Goal: Communication & Community: Answer question/provide support

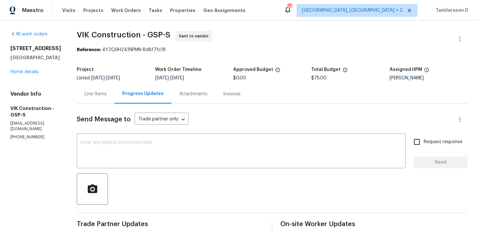
click at [99, 60] on section "VIK Construction - GSP-S Sent to vendor Reference: 4Y2Q9H241NPMN-8d6f7fc18 Proj…" at bounding box center [272, 153] width 391 height 245
click at [118, 62] on section "VIK Construction - GSP-S Sent to vendor Reference: 4Y2Q9H241NPMN-8d6f7fc18 Proj…" at bounding box center [272, 153] width 391 height 245
click at [107, 91] on div "Line Items" at bounding box center [96, 94] width 22 height 7
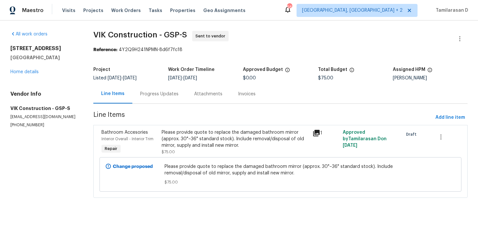
click at [163, 96] on div "Progress Updates" at bounding box center [159, 94] width 38 height 7
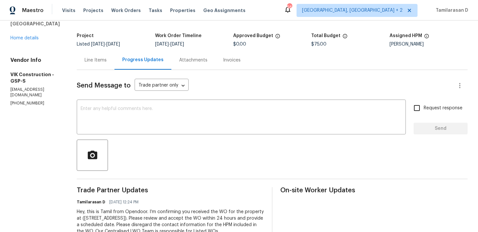
scroll to position [61, 0]
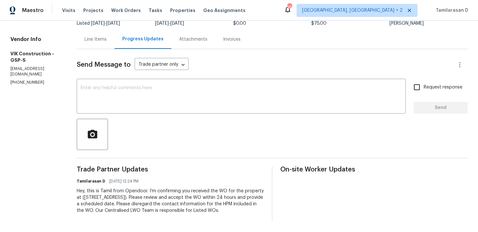
click at [29, 80] on p "(916) 804-9045" at bounding box center [35, 83] width 51 height 6
copy p "(916) 804-9045"
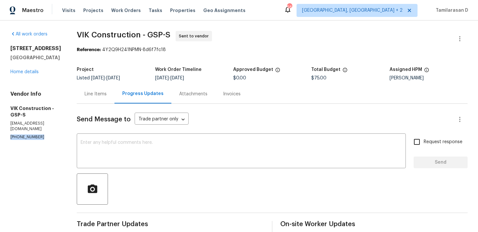
drag, startPoint x: 10, startPoint y: 49, endPoint x: 65, endPoint y: 57, distance: 55.1
click at [61, 57] on div "201 Gardenia Dr Greenville, SC 29617" at bounding box center [35, 53] width 51 height 16
copy div "201 Gardenia Dr Greenville, SC 29617"
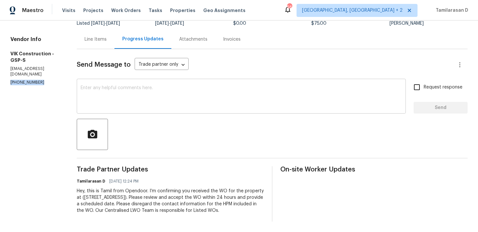
click at [122, 89] on textarea at bounding box center [241, 97] width 321 height 23
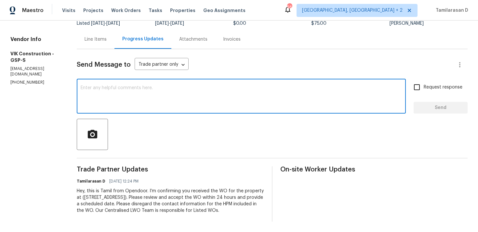
paste textarea "Hello Team, Please confirm your availability by accepting this work order with …"
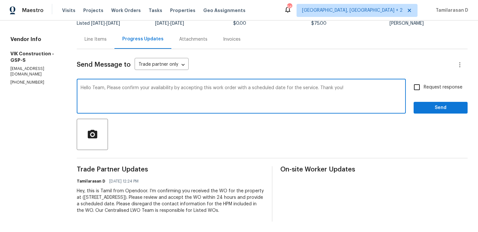
type textarea "Hello Team, Please confirm your availability by accepting this work order with …"
click at [416, 80] on input "Request response" at bounding box center [417, 87] width 14 height 14
checkbox input "true"
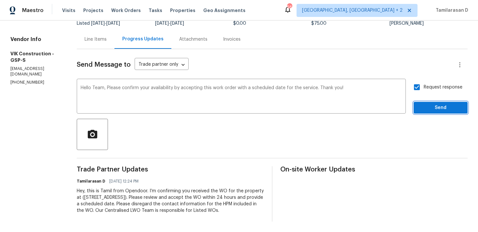
click at [430, 104] on span "Send" at bounding box center [441, 108] width 44 height 8
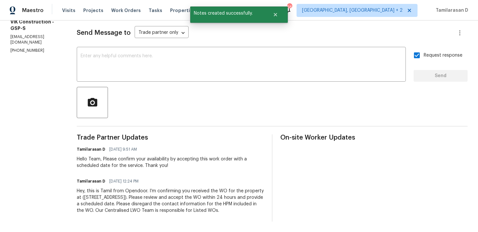
scroll to position [0, 0]
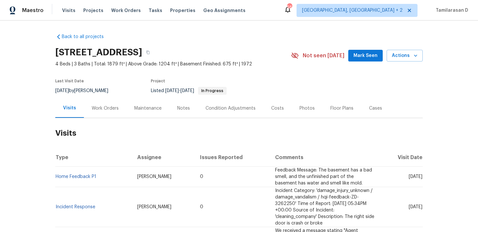
click at [119, 120] on h2 "Visits" at bounding box center [239, 133] width 368 height 30
click at [114, 109] on div "Work Orders" at bounding box center [105, 108] width 27 height 7
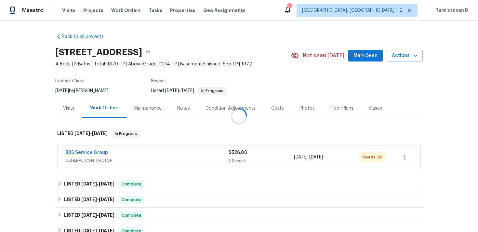
click at [94, 184] on div at bounding box center [239, 116] width 478 height 232
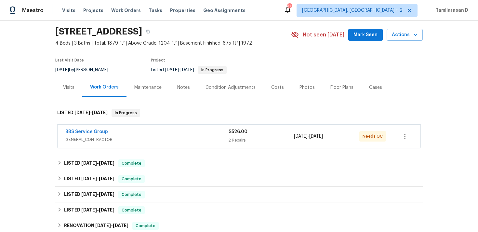
scroll to position [23, 0]
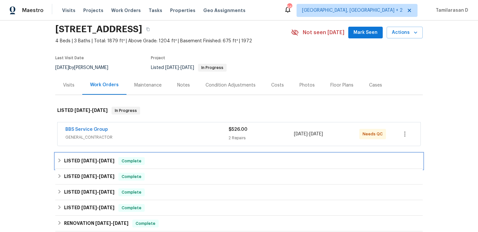
click at [90, 159] on span "7/15/25" at bounding box center [89, 160] width 16 height 5
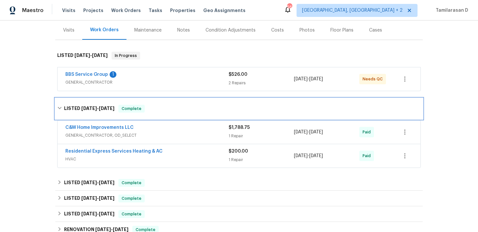
scroll to position [94, 0]
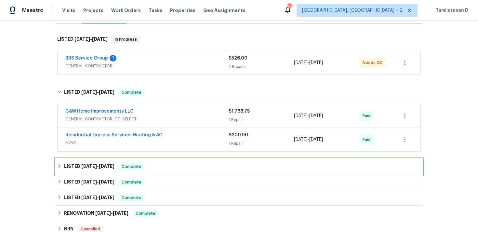
click at [98, 164] on span "6/18/25 - 6/20/25" at bounding box center [97, 166] width 33 height 5
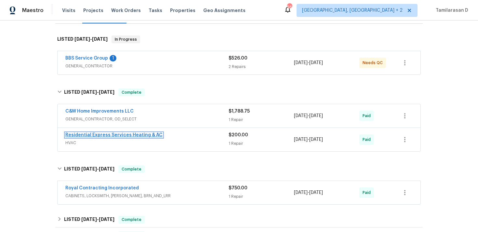
click at [139, 136] on link "Residential Express Services Heating & AC" at bounding box center [113, 135] width 97 height 5
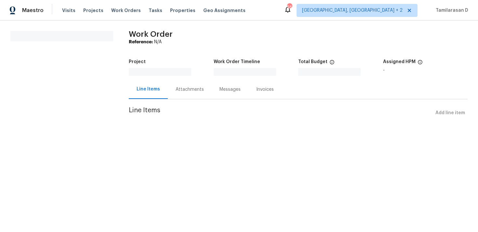
click at [139, 136] on div "All work orders Work Order Reference: N/A Project Work Order Timeline Total Bud…" at bounding box center [239, 78] width 478 height 117
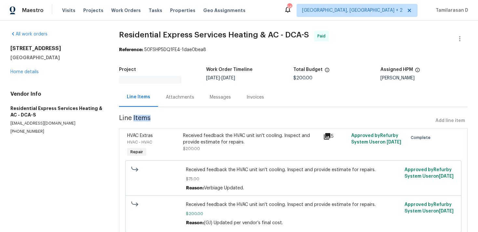
click at [173, 97] on div "Attachments" at bounding box center [180, 97] width 28 height 7
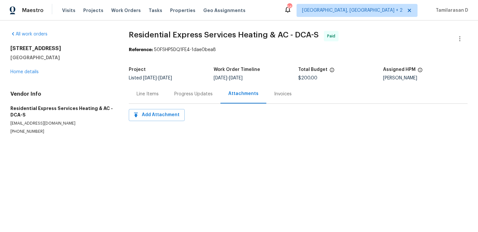
click at [190, 91] on div "Progress Updates" at bounding box center [193, 94] width 38 height 7
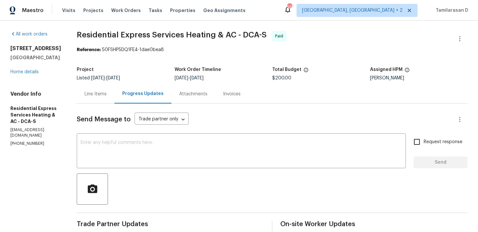
click at [107, 98] on div "Line Items" at bounding box center [96, 93] width 38 height 19
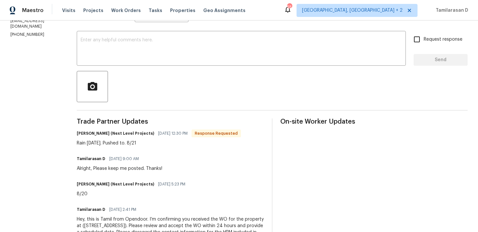
scroll to position [120, 0]
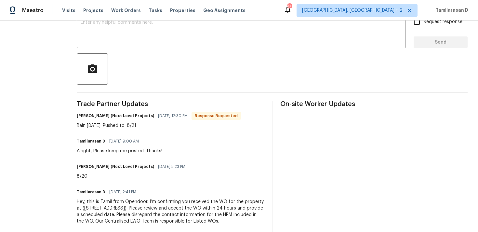
click at [107, 123] on div "Rain today. Pushed to. 8/21" at bounding box center [159, 125] width 164 height 7
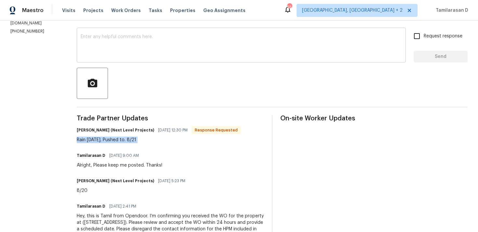
click at [99, 54] on textarea at bounding box center [241, 45] width 321 height 23
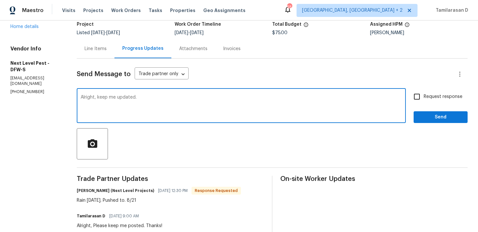
scroll to position [35, 0]
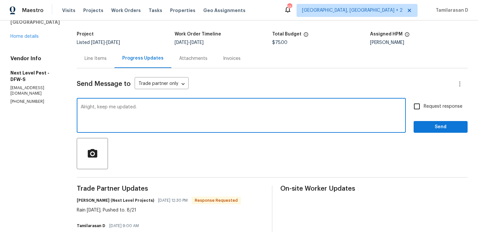
type textarea "Alright, keep me updated."
click at [419, 108] on input "Request response" at bounding box center [417, 107] width 14 height 14
checkbox input "true"
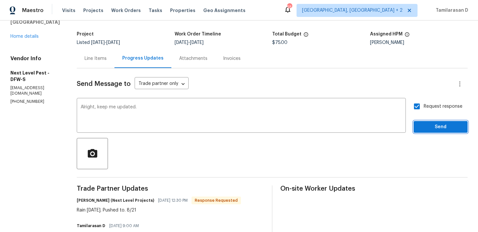
click at [437, 131] on button "Send" at bounding box center [441, 127] width 54 height 12
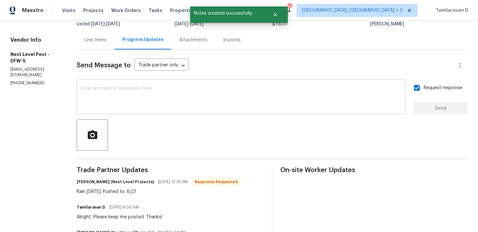
scroll to position [73, 0]
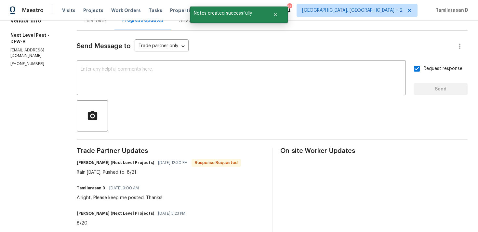
click at [102, 173] on div "Rain today. Pushed to. 8/21" at bounding box center [159, 172] width 164 height 7
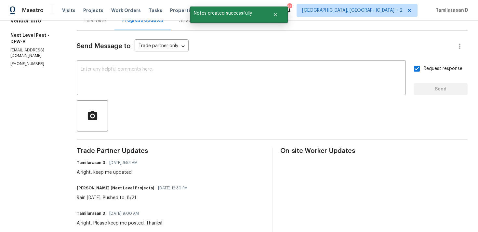
click at [110, 197] on div "Rain today. Pushed to. 8/21" at bounding box center [134, 198] width 115 height 7
copy div "Rain today. Pushed to. 8/21"
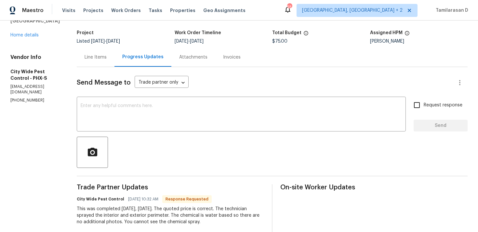
scroll to position [113, 0]
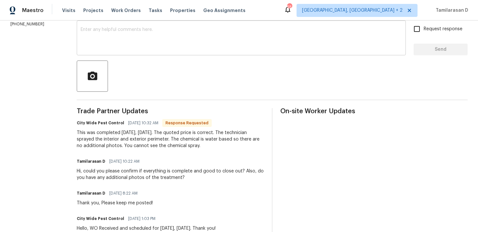
click at [108, 47] on textarea at bounding box center [241, 38] width 321 height 23
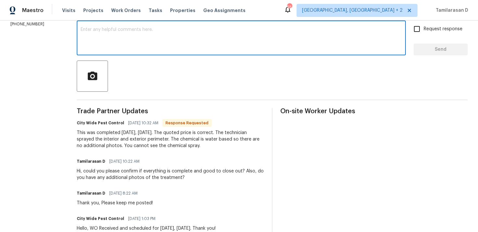
scroll to position [107, 0]
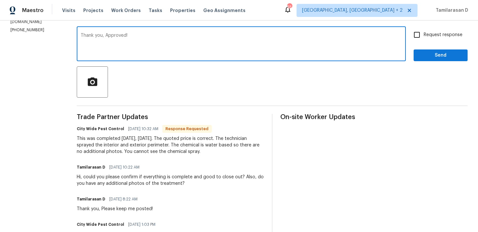
type textarea "Thank you, Approved!"
click at [427, 30] on label "Request response" at bounding box center [436, 35] width 52 height 14
click at [424, 30] on input "Request response" at bounding box center [417, 35] width 14 height 14
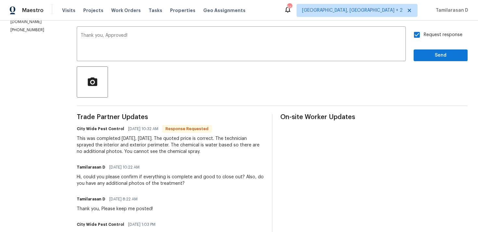
click at [417, 34] on input "Request response" at bounding box center [417, 35] width 14 height 14
checkbox input "false"
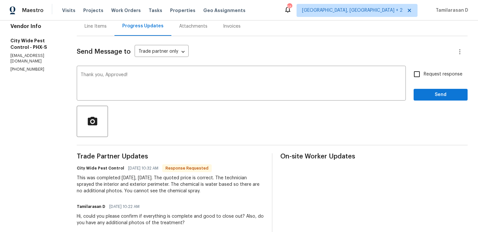
scroll to position [72, 0]
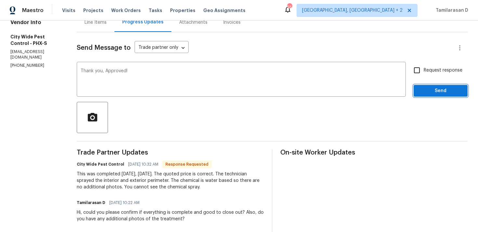
click at [421, 91] on span "Send" at bounding box center [441, 91] width 44 height 8
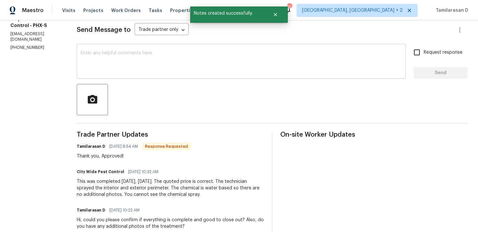
scroll to position [99, 0]
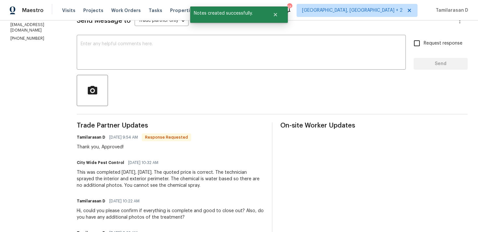
click at [156, 182] on div "This was completed yesterday, 8/19/25. The quoted price is correct. The technic…" at bounding box center [170, 179] width 187 height 20
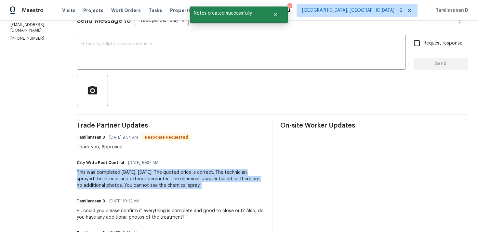
copy div "This was completed yesterday, 8/19/25. The quoted price is correct. The technic…"
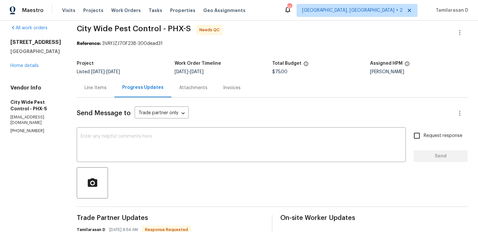
scroll to position [0, 0]
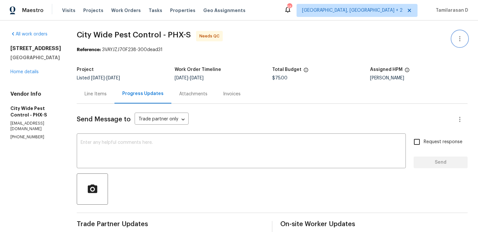
click at [457, 40] on icon "button" at bounding box center [460, 39] width 8 height 8
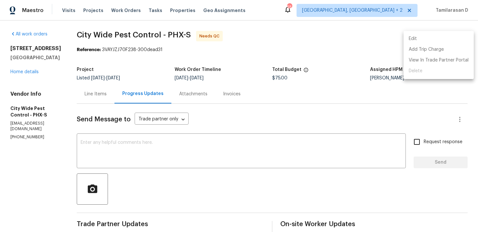
click at [425, 44] on li "Edit" at bounding box center [439, 39] width 70 height 11
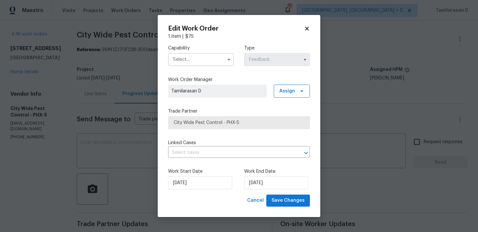
click at [195, 66] on div "Capability Type Feedback" at bounding box center [239, 56] width 142 height 32
click at [196, 62] on input "text" at bounding box center [201, 59] width 66 height 13
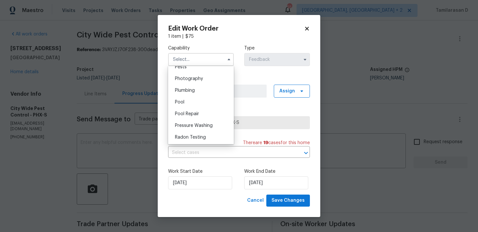
scroll to position [553, 0]
click at [176, 77] on span "Pests" at bounding box center [181, 78] width 12 height 5
type input "Pests"
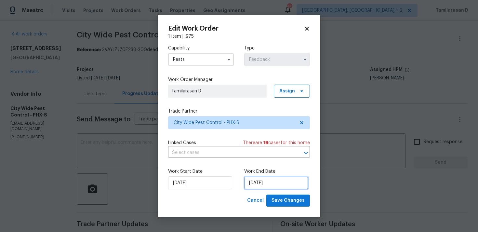
click at [258, 180] on input "20/08/2025" at bounding box center [276, 182] width 64 height 13
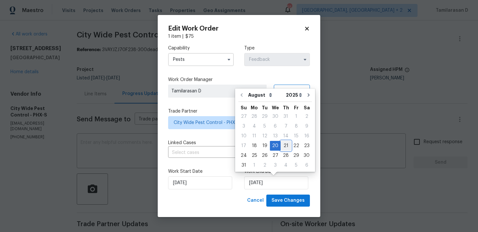
click at [282, 145] on div "21" at bounding box center [286, 145] width 10 height 9
type input "21/08/2025"
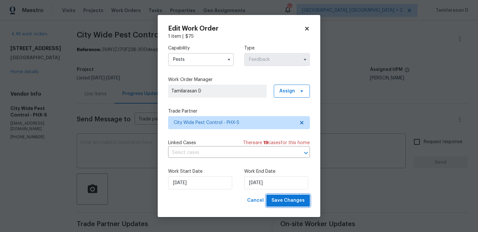
click at [289, 198] on span "Save Changes" at bounding box center [288, 201] width 33 height 8
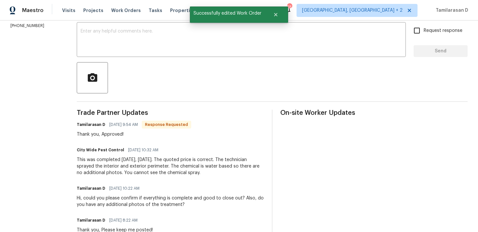
scroll to position [0, 0]
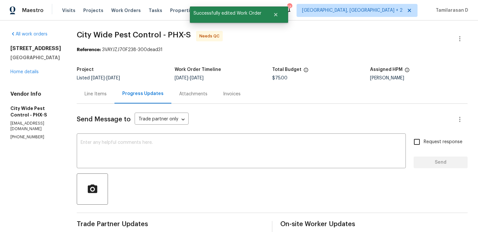
click at [102, 92] on div "Line Items" at bounding box center [96, 94] width 22 height 7
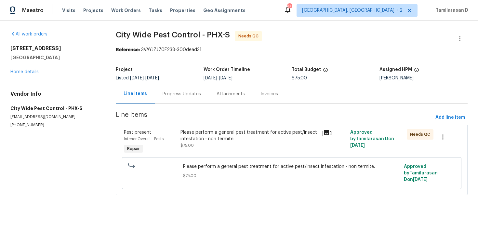
click at [174, 99] on div "Progress Updates" at bounding box center [182, 93] width 54 height 19
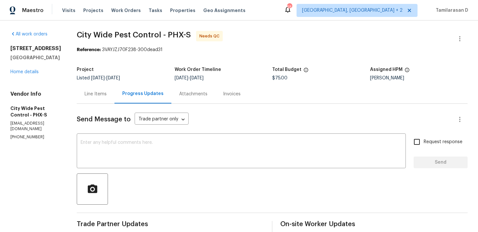
click at [90, 93] on div "Line Items" at bounding box center [96, 94] width 22 height 7
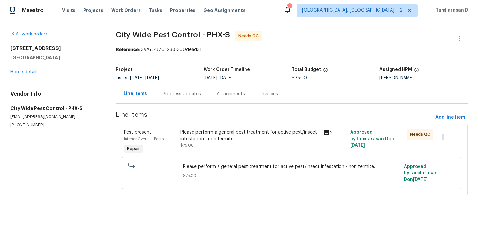
click at [175, 95] on div "Progress Updates" at bounding box center [182, 94] width 38 height 7
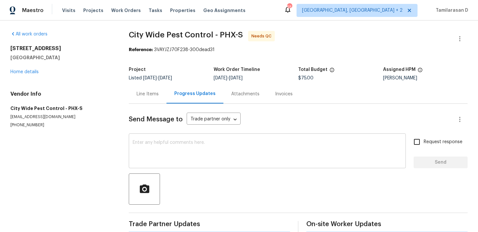
scroll to position [11, 0]
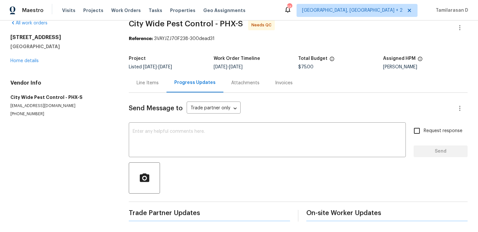
click at [133, 81] on div "Line Items" at bounding box center [148, 82] width 38 height 19
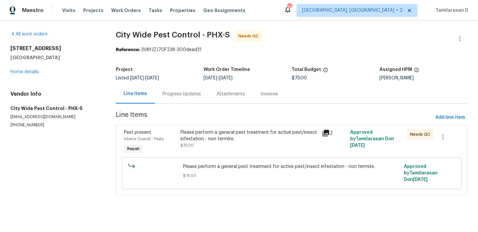
click at [199, 132] on div "Please perform a general pest treatment for active pest/insect infestation - no…" at bounding box center [250, 135] width 138 height 13
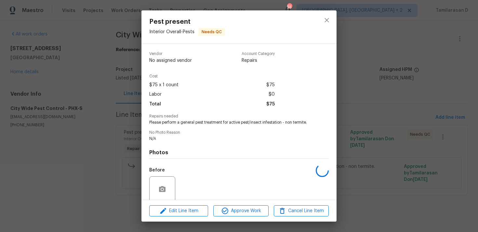
scroll to position [51, 0]
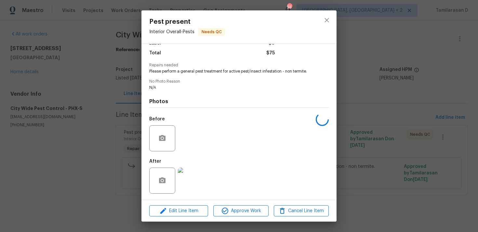
click at [107, 111] on div "Pest present Interior Overall - Pests Needs QC Vendor No assigned vendor Accoun…" at bounding box center [239, 116] width 478 height 232
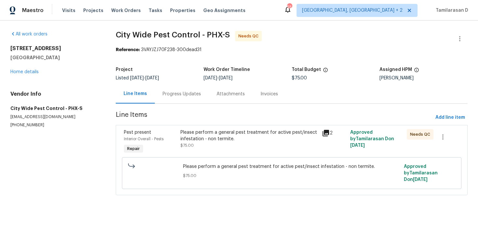
click at [201, 139] on div "Please perform a general pest treatment for active pest/insect infestation - no…" at bounding box center [250, 135] width 138 height 13
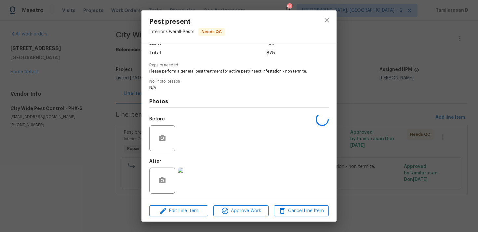
click at [189, 176] on img at bounding box center [191, 181] width 26 height 26
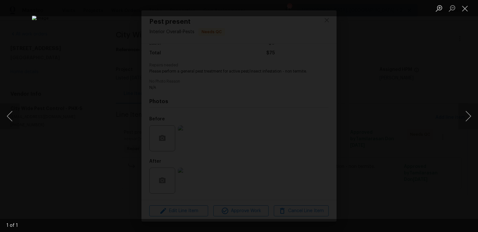
click at [112, 129] on div "Lightbox" at bounding box center [239, 116] width 478 height 232
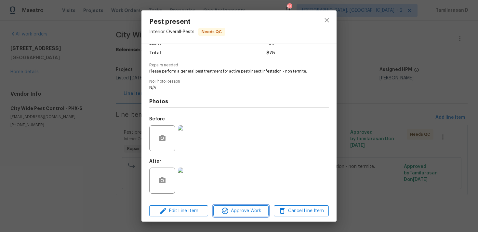
click at [240, 211] on span "Approve Work" at bounding box center [240, 211] width 51 height 8
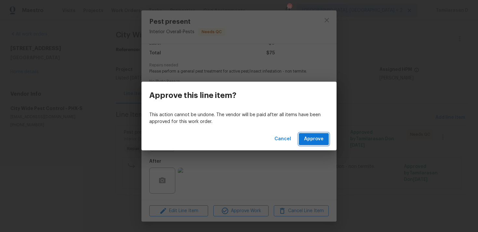
click at [309, 139] on span "Approve" at bounding box center [314, 139] width 20 height 8
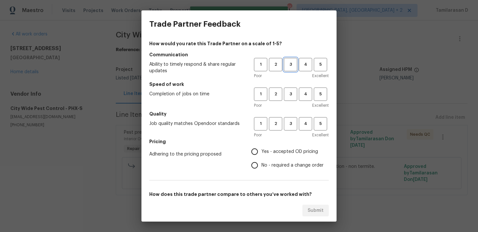
click at [289, 62] on span "3" at bounding box center [291, 64] width 12 height 7
click at [291, 91] on span "3" at bounding box center [291, 93] width 12 height 7
click at [291, 119] on button "3" at bounding box center [290, 123] width 13 height 13
click at [259, 167] on input "No - required a change order" at bounding box center [255, 165] width 14 height 14
radio input "true"
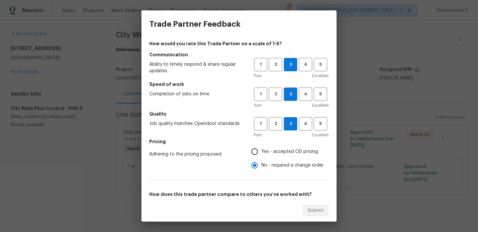
scroll to position [98, 0]
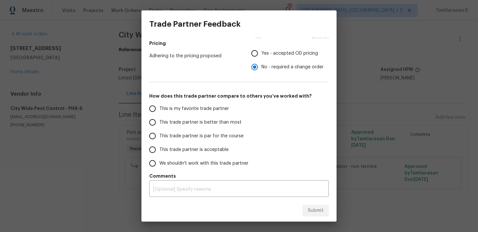
click at [254, 55] on input "Yes - accepted OD pricing" at bounding box center [255, 54] width 14 height 14
radio input "true"
click at [154, 136] on input "This trade partner is par for the course" at bounding box center [153, 136] width 14 height 14
click at [317, 209] on span "Submit" at bounding box center [316, 211] width 16 height 8
radio input "true"
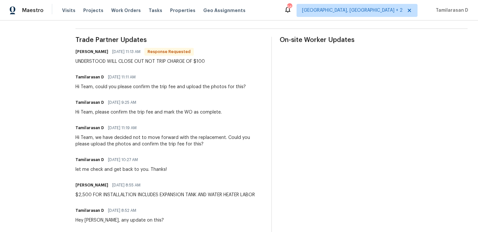
scroll to position [176, 0]
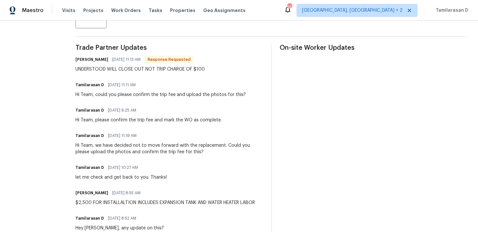
click at [153, 71] on div "UNDERSTOOD WILL CLOSE OUT NOT TRIP CHARGE OF $100" at bounding box center [139, 69] width 129 height 7
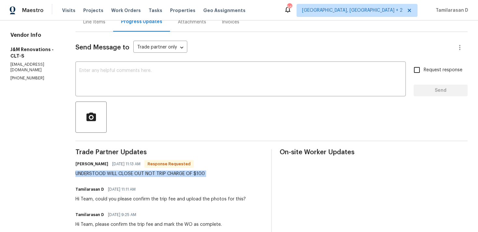
scroll to position [68, 0]
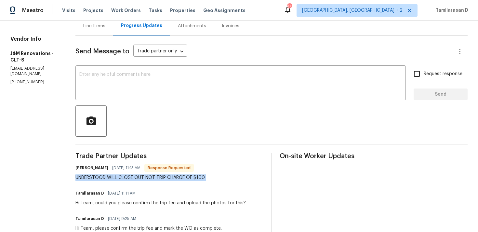
click at [160, 176] on div "UNDERSTOOD WILL CLOSE OUT NOT TRIP CHARGE OF $100" at bounding box center [139, 177] width 129 height 7
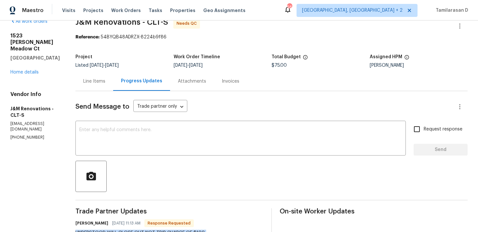
scroll to position [0, 0]
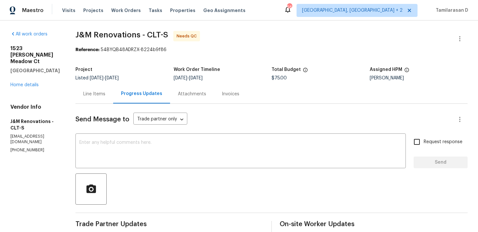
click at [105, 87] on div "Line Items" at bounding box center [94, 93] width 38 height 19
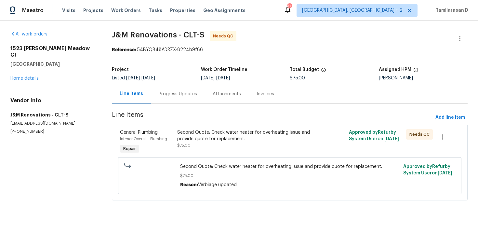
click at [197, 132] on div "Second Quote: Check water heater for overheating issue and provide quote for re…" at bounding box center [246, 135] width 139 height 13
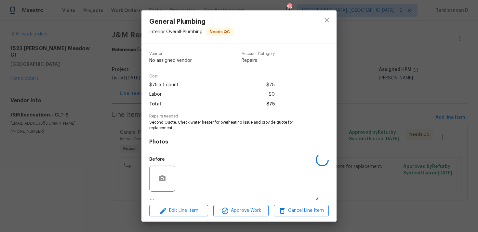
scroll to position [41, 0]
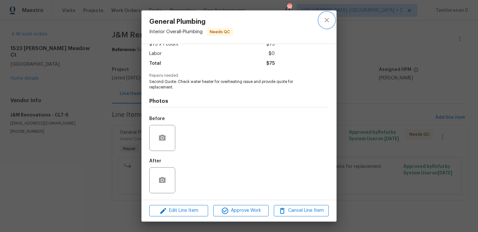
click at [324, 22] on icon "close" at bounding box center [327, 20] width 8 height 8
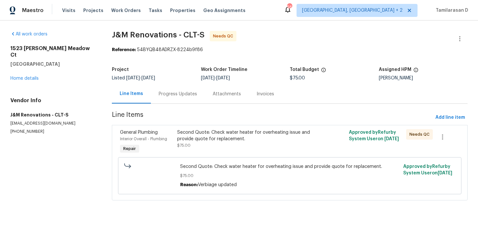
click at [174, 90] on div "Progress Updates" at bounding box center [178, 93] width 54 height 19
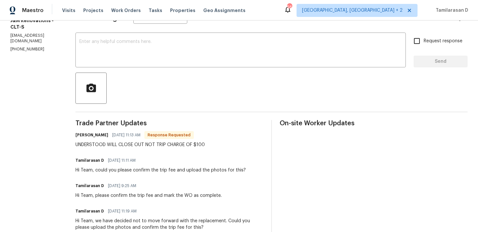
scroll to position [103, 0]
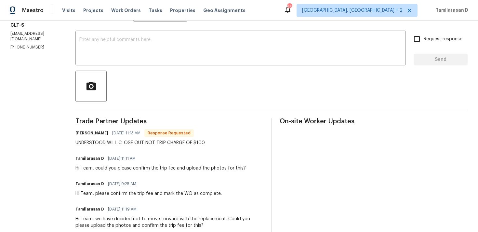
click at [169, 146] on div "UNDERSTOOD WILL CLOSE OUT NOT TRIP CHARGE OF $100" at bounding box center [139, 143] width 129 height 7
click at [220, 133] on div "Joselyn Rosales 08/20/2025 11:13 AM Response Requested UNDERSTOOD WILL CLOSE OU…" at bounding box center [169, 138] width 188 height 18
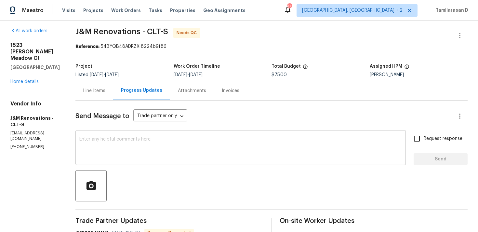
scroll to position [0, 0]
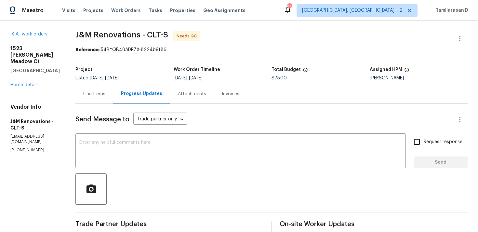
click at [102, 89] on div "Line Items" at bounding box center [94, 93] width 38 height 19
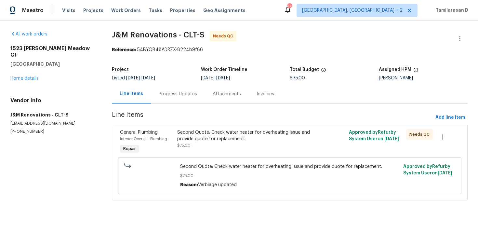
click at [242, 149] on div "Second Quote: Check water heater for overheating issue and provide quote for re…" at bounding box center [246, 142] width 143 height 30
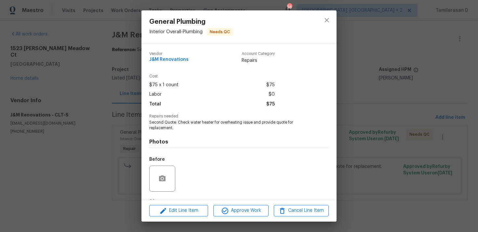
scroll to position [41, 0]
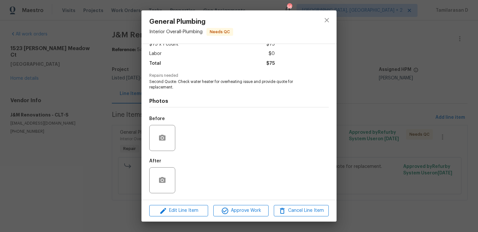
click at [135, 134] on div "General Plumbing Interior Overall - Plumbing Needs QC Vendor J&M Renovations Ac…" at bounding box center [239, 116] width 478 height 232
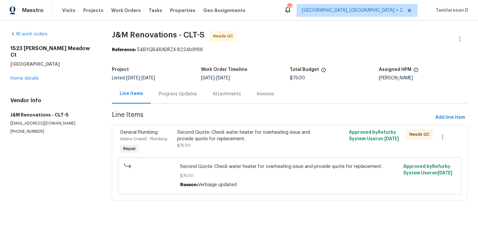
click at [179, 89] on div "Progress Updates" at bounding box center [178, 93] width 54 height 19
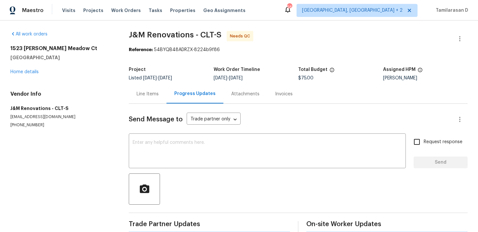
click at [13, 124] on p "(704) 754-1411" at bounding box center [61, 125] width 103 height 6
copy p "(704) 754-1411"
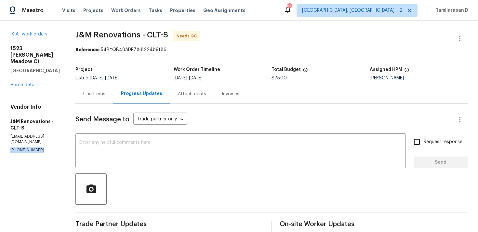
scroll to position [66, 0]
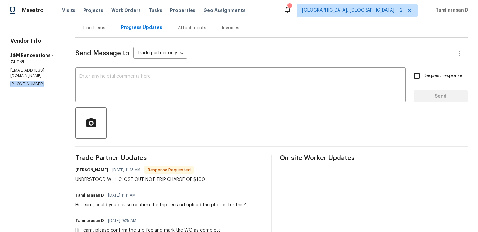
click at [103, 181] on div "UNDERSTOOD WILL CLOSE OUT NOT TRIP CHARGE OF $100" at bounding box center [139, 179] width 129 height 7
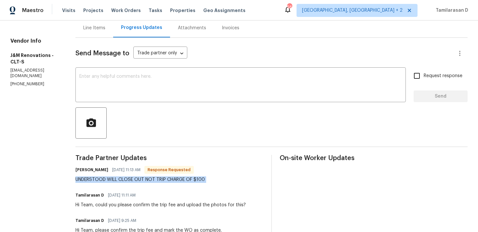
copy div "UNDERSTOOD WILL CLOSE OUT NOT TRIP CHARGE OF $100"
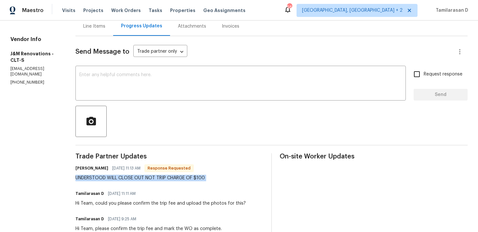
scroll to position [91, 0]
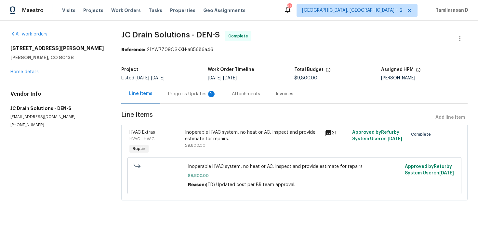
click at [180, 87] on div "Progress Updates 2" at bounding box center [192, 93] width 64 height 19
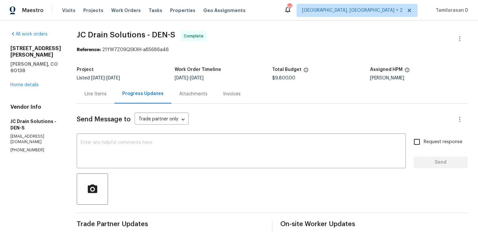
click at [105, 84] on div "Line Items" at bounding box center [96, 93] width 38 height 19
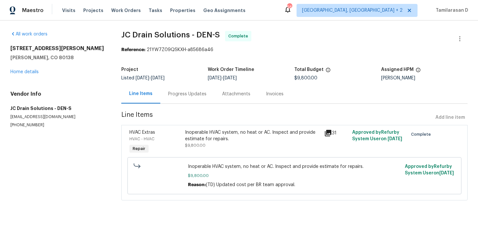
click at [182, 96] on div "Progress Updates" at bounding box center [187, 94] width 38 height 7
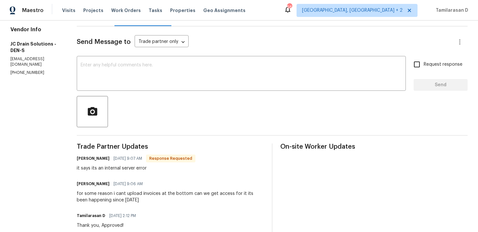
scroll to position [84, 0]
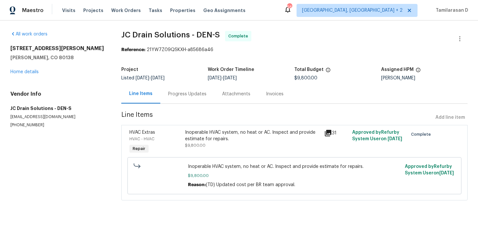
click at [194, 98] on div "Progress Updates" at bounding box center [187, 93] width 54 height 19
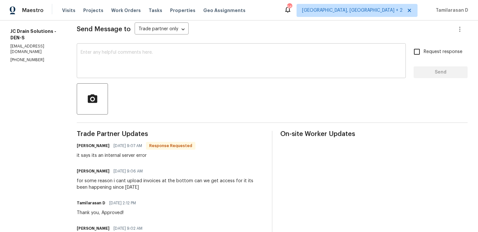
scroll to position [91, 0]
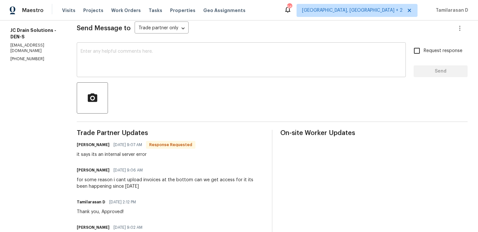
click at [160, 70] on textarea at bounding box center [241, 60] width 321 height 23
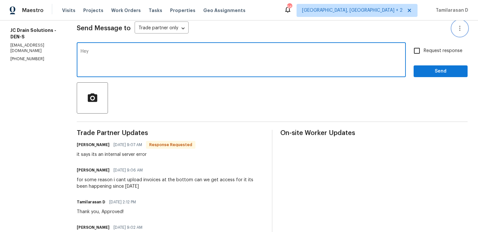
click at [466, 30] on button "button" at bounding box center [460, 28] width 16 height 16
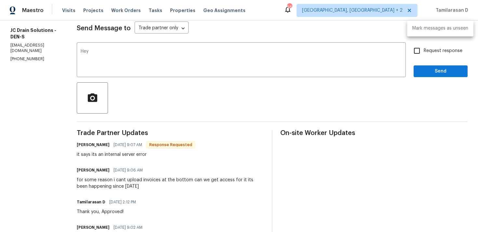
click at [382, 91] on div at bounding box center [239, 116] width 478 height 232
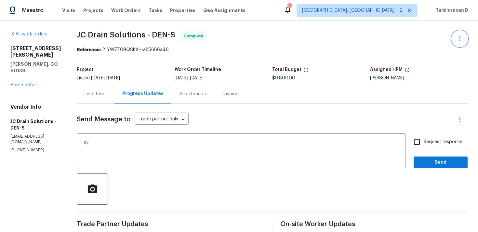
click at [460, 39] on icon "button" at bounding box center [460, 39] width 8 height 8
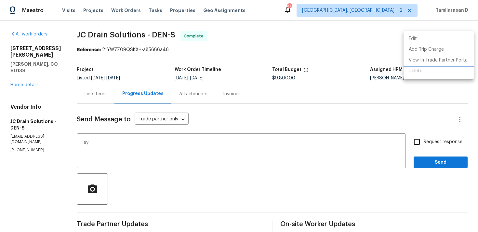
click at [438, 61] on li "View In Trade Partner Portal" at bounding box center [439, 60] width 70 height 11
click at [167, 142] on div at bounding box center [239, 116] width 478 height 232
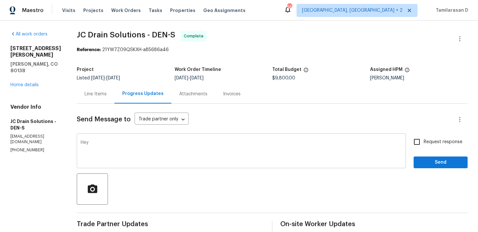
click at [153, 147] on textarea "Hey" at bounding box center [241, 151] width 321 height 23
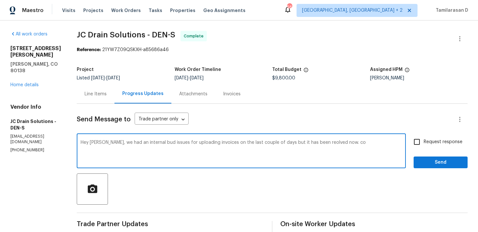
click at [316, 143] on textarea "Hey [PERSON_NAME], we had an internal bud issues for uploading invoices on the …" at bounding box center [241, 151] width 321 height 23
click at [360, 140] on div "Hey [PERSON_NAME], we had an internal bud issues for uploading invoices on the …" at bounding box center [241, 151] width 329 height 33
click at [357, 142] on textarea "Hey [PERSON_NAME], we had an internal bud issues for uploading invoices on the …" at bounding box center [241, 151] width 321 height 23
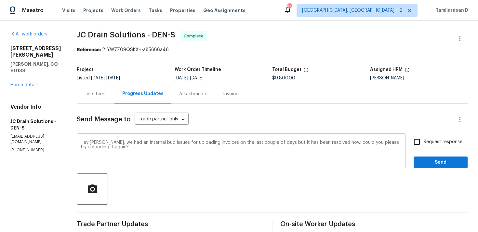
click at [357, 148] on textarea "Hey [PERSON_NAME], we had an internal bud issues for uploading invoices on the …" at bounding box center [241, 151] width 321 height 23
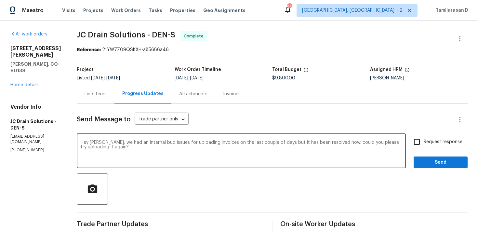
click at [357, 148] on textarea "Hey [PERSON_NAME], we had an internal bud issues for uploading invoices on the …" at bounding box center [241, 151] width 321 height 23
paste textarea "system bug the last couple days with invoice uploads, but it’s fixed now. Can y…"
click at [156, 143] on textarea "Hey [PERSON_NAME], we had a system bug the last couple days with invoice upload…" at bounding box center [241, 151] width 321 height 23
click at [212, 148] on textarea "Hey [PERSON_NAME], we had a system bug for the last couple days with invoice up…" at bounding box center [241, 151] width 321 height 23
type textarea "Hey [PERSON_NAME], we had a system bug for the last couple days with invoice up…"
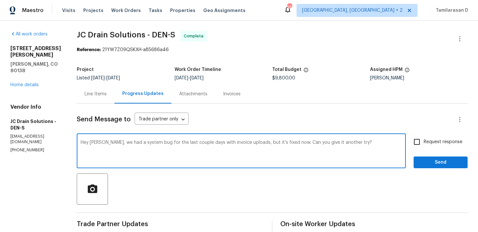
click at [427, 140] on span "Request response" at bounding box center [443, 142] width 39 height 7
click at [424, 140] on input "Request response" at bounding box center [417, 142] width 14 height 14
checkbox input "true"
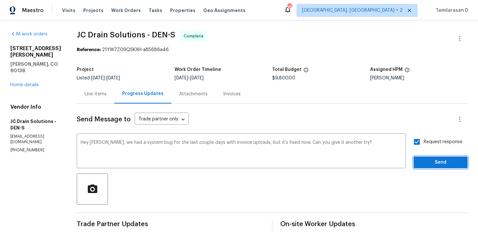
click at [436, 159] on span "Send" at bounding box center [441, 162] width 44 height 8
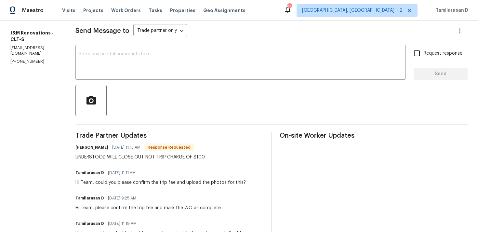
scroll to position [105, 0]
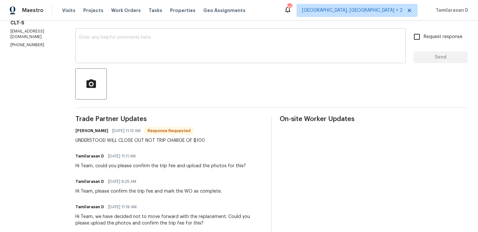
click at [136, 48] on textarea at bounding box center [240, 46] width 323 height 23
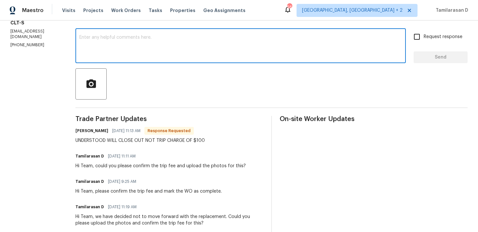
paste textarea "Just to confirm — you mean there won’t be a $100 trip charge on this one, right"
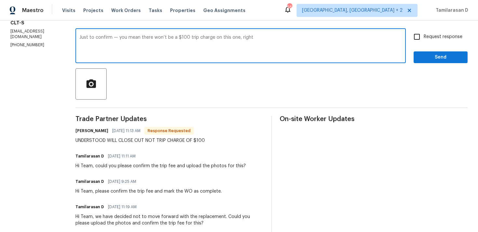
click at [118, 37] on textarea "Just to confirm — you mean there won’t be a $100 trip charge on this one, right" at bounding box center [240, 46] width 323 height 23
click at [179, 37] on textarea "Just to confirm, you mean there won’t be a $100 trip charge on this one, right" at bounding box center [240, 46] width 323 height 23
click at [238, 38] on textarea "Just to confirm, you mean there won’t be a trip charge on this one, right" at bounding box center [240, 46] width 323 height 23
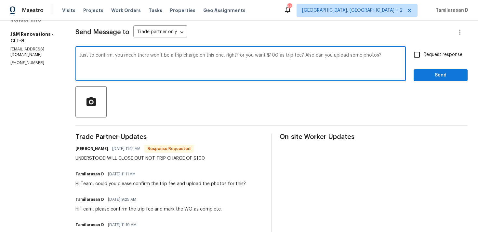
scroll to position [83, 0]
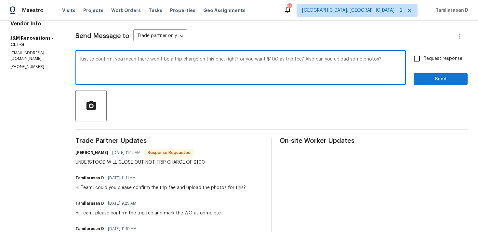
type textarea "Just to confirm, you mean there won’t be a trip charge on this one, right? or y…"
click at [425, 54] on label "Request response" at bounding box center [436, 59] width 52 height 14
click at [424, 54] on input "Request response" at bounding box center [417, 59] width 14 height 14
checkbox input "true"
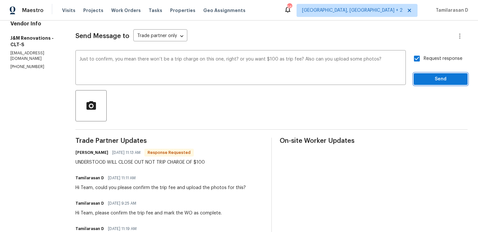
click at [428, 78] on span "Send" at bounding box center [441, 79] width 44 height 8
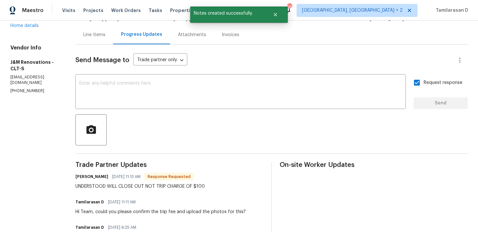
scroll to position [71, 0]
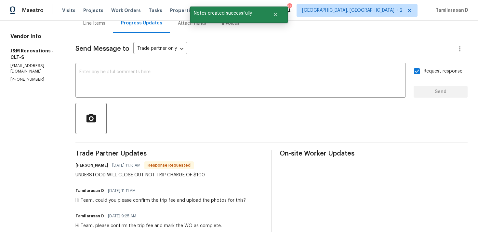
click at [109, 171] on div "Joselyn Rosales 08/20/2025 11:13 AM Response Requested UNDERSTOOD WILL CLOSE OU…" at bounding box center [139, 170] width 129 height 18
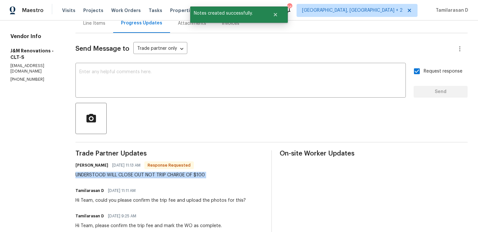
copy div "UNDERSTOOD WILL CLOSE OUT NOT TRIP CHARGE OF $100"
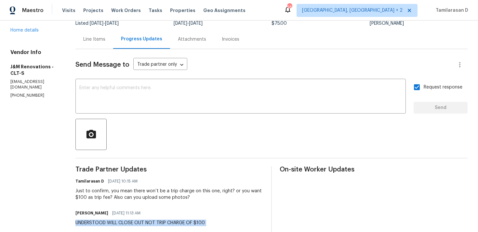
scroll to position [60, 0]
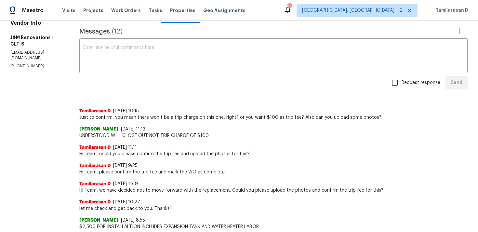
scroll to position [99, 0]
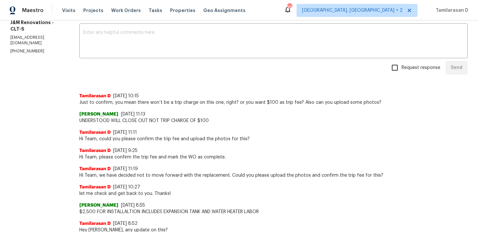
click at [120, 121] on span "UNDERSTOOD WILL CLOSE OUT NOT TRIP CHARGE OF $100" at bounding box center [273, 120] width 388 height 7
click at [120, 124] on div "Tamilarasan D [DATE] 11:11 Hi Team, could you please confirm the trip fee and u…" at bounding box center [273, 133] width 388 height 18
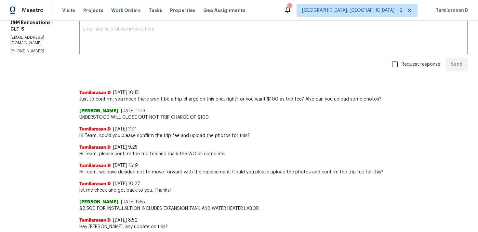
click at [120, 121] on div "Tamilarasan D [DATE] 11:11 Hi Team, could you please confirm the trip fee and u…" at bounding box center [273, 130] width 388 height 18
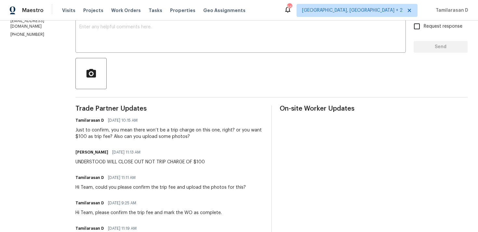
scroll to position [121, 0]
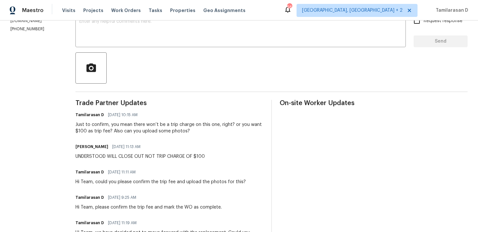
click at [113, 151] on div "Joselyn Rosales 08/20/2025 11:13 AM" at bounding box center [139, 146] width 129 height 9
click at [113, 156] on div "UNDERSTOOD WILL CLOSE OUT NOT TRIP CHARGE OF $100" at bounding box center [139, 156] width 129 height 7
copy div "UNDERSTOOD WILL CLOSE OUT NOT TRIP CHARGE OF $100"
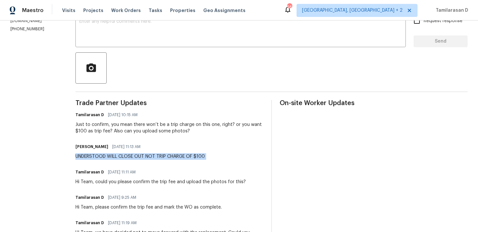
copy div "UNDERSTOOD WILL CLOSE OUT NOT TRIP CHARGE OF $100"
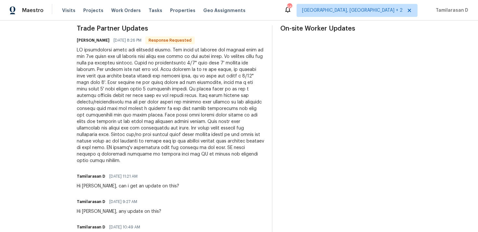
scroll to position [199, 0]
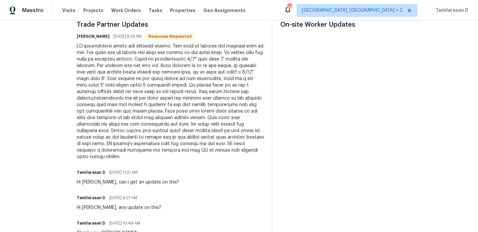
click at [182, 133] on div at bounding box center [170, 101] width 187 height 117
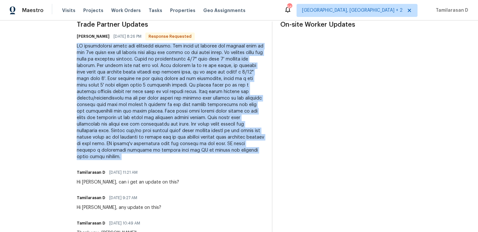
click at [152, 144] on div at bounding box center [170, 101] width 187 height 117
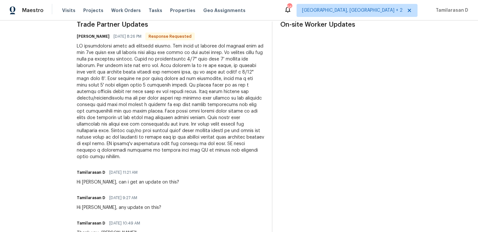
click at [152, 144] on div at bounding box center [170, 101] width 187 height 117
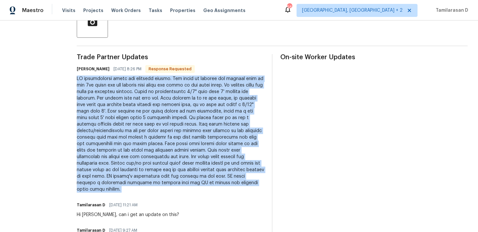
scroll to position [180, 0]
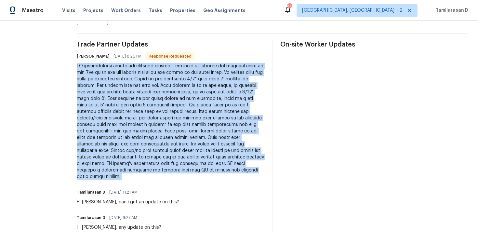
click at [134, 124] on div at bounding box center [170, 121] width 187 height 117
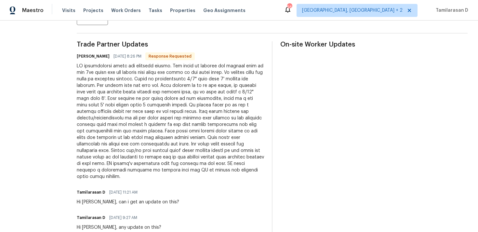
click at [134, 124] on div at bounding box center [170, 121] width 187 height 117
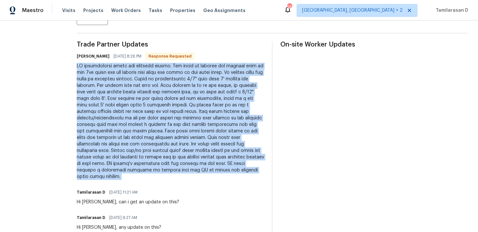
click at [134, 124] on div at bounding box center [170, 121] width 187 height 117
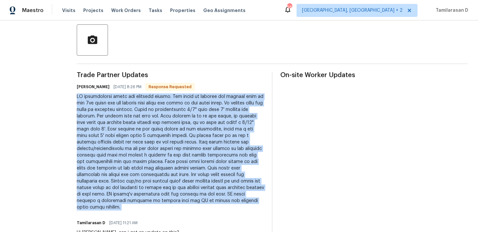
scroll to position [30, 0]
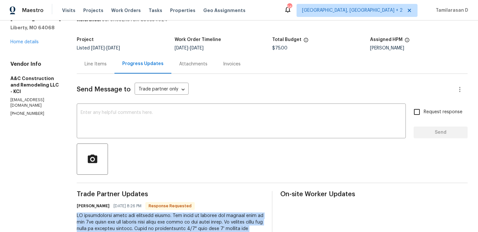
click at [107, 68] on div "Line Items" at bounding box center [96, 63] width 38 height 19
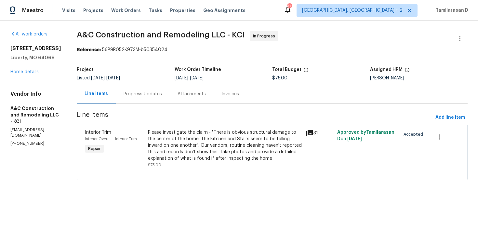
click at [186, 146] on div "Please investigate the claim - "There is obvious structural damage to the cente…" at bounding box center [225, 145] width 154 height 33
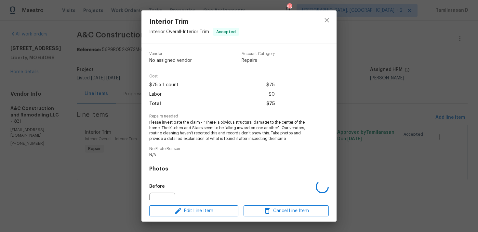
scroll to position [68, 0]
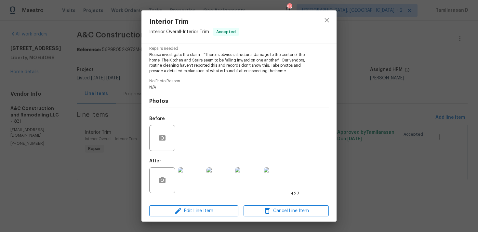
click at [218, 172] on img at bounding box center [220, 180] width 26 height 26
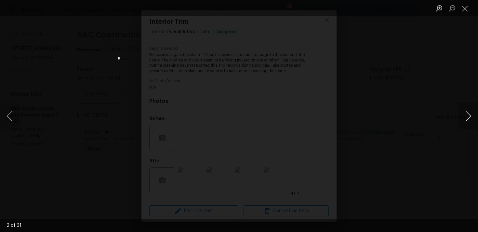
click at [466, 112] on button "Next image" at bounding box center [469, 116] width 20 height 26
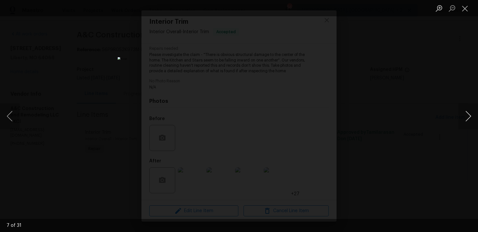
click at [466, 112] on button "Next image" at bounding box center [469, 116] width 20 height 26
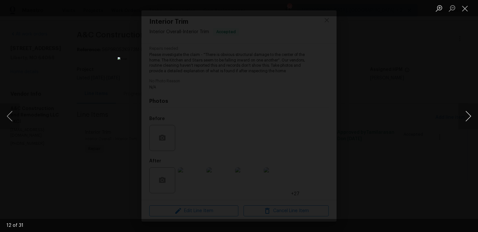
click at [466, 112] on button "Next image" at bounding box center [469, 116] width 20 height 26
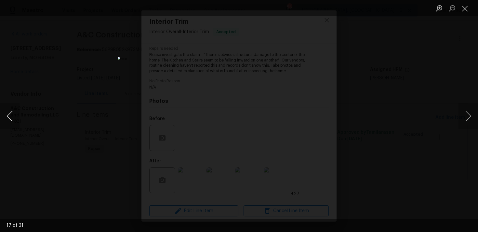
click at [11, 112] on button "Previous image" at bounding box center [10, 116] width 20 height 26
click at [467, 117] on button "Next image" at bounding box center [469, 116] width 20 height 26
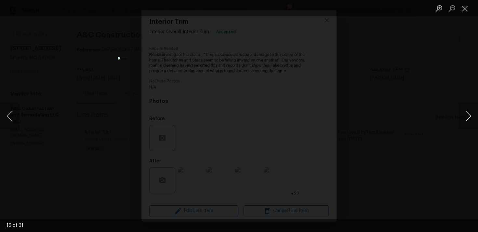
click at [467, 117] on button "Next image" at bounding box center [469, 116] width 20 height 26
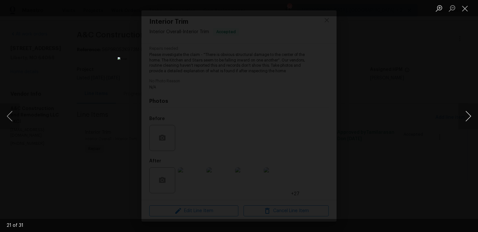
click at [467, 117] on button "Next image" at bounding box center [469, 116] width 20 height 26
click at [470, 115] on button "Next image" at bounding box center [469, 116] width 20 height 26
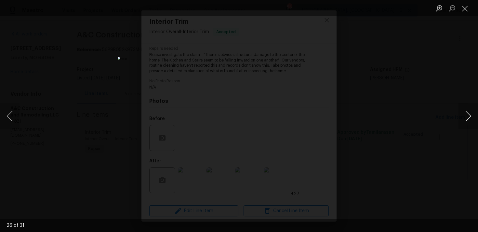
click at [470, 115] on button "Next image" at bounding box center [469, 116] width 20 height 26
click at [10, 111] on button "Previous image" at bounding box center [10, 116] width 20 height 26
click at [469, 115] on button "Next image" at bounding box center [469, 116] width 20 height 26
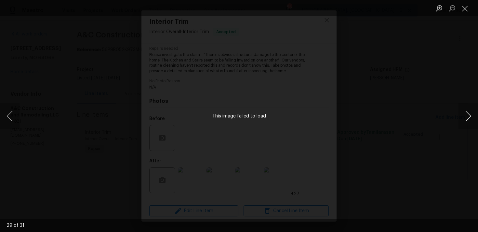
click at [469, 115] on button "Next image" at bounding box center [469, 116] width 20 height 26
click at [467, 118] on button "Next image" at bounding box center [469, 116] width 20 height 26
click at [468, 117] on button "Next image" at bounding box center [469, 116] width 20 height 26
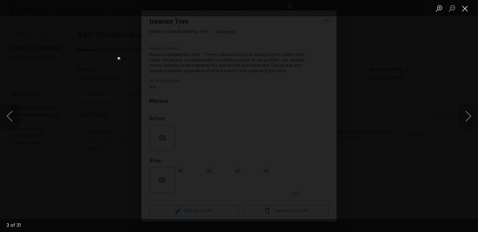
click at [465, 7] on button "Close lightbox" at bounding box center [465, 8] width 13 height 11
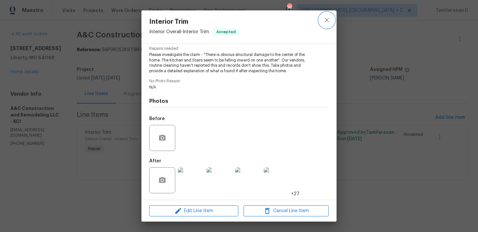
click at [324, 18] on icon "close" at bounding box center [327, 20] width 8 height 8
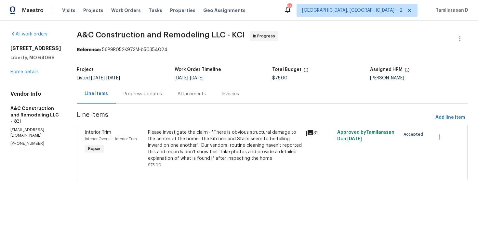
click at [162, 101] on div "Progress Updates" at bounding box center [143, 93] width 54 height 19
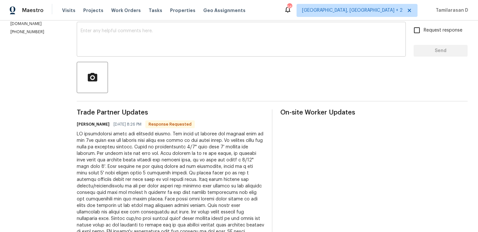
scroll to position [134, 0]
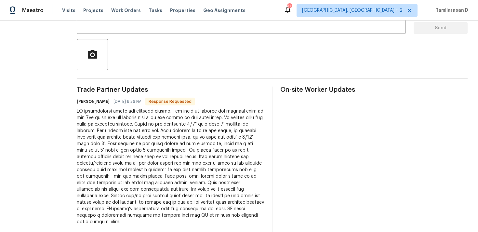
click at [161, 155] on div at bounding box center [170, 166] width 187 height 117
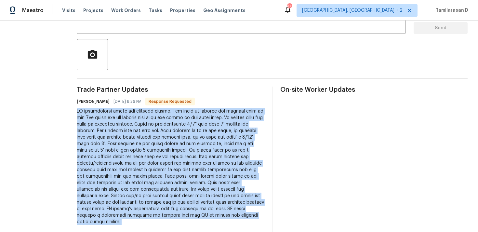
scroll to position [143, 0]
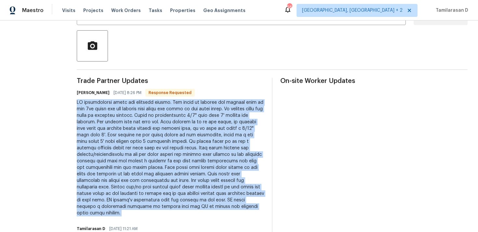
click at [174, 156] on div at bounding box center [170, 157] width 187 height 117
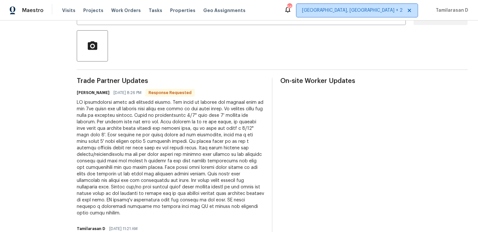
click at [359, 14] on span "[GEOGRAPHIC_DATA], [GEOGRAPHIC_DATA] + 2" at bounding box center [357, 10] width 121 height 13
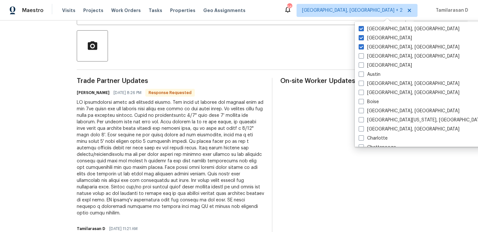
click at [303, 53] on div at bounding box center [272, 45] width 391 height 31
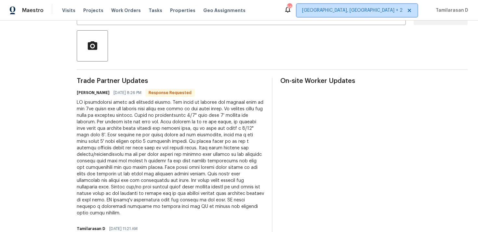
click at [393, 7] on span "[GEOGRAPHIC_DATA], [GEOGRAPHIC_DATA] + 2" at bounding box center [357, 10] width 121 height 13
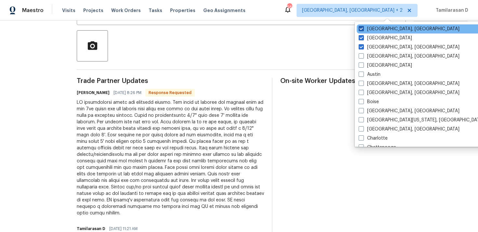
click at [363, 32] on label "Greensboro, NC" at bounding box center [409, 29] width 101 height 7
click at [363, 30] on input "Greensboro, NC" at bounding box center [361, 28] width 4 height 4
checkbox input "false"
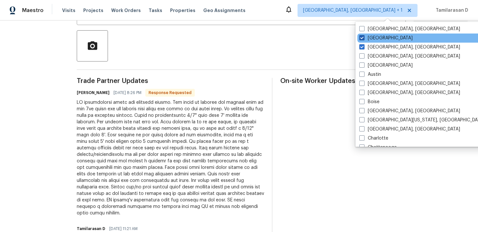
click at [364, 40] on span at bounding box center [362, 37] width 5 height 5
click at [364, 39] on input "Dallas" at bounding box center [362, 37] width 4 height 4
checkbox input "false"
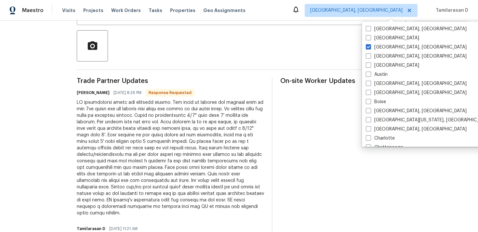
click at [335, 42] on div at bounding box center [272, 45] width 391 height 31
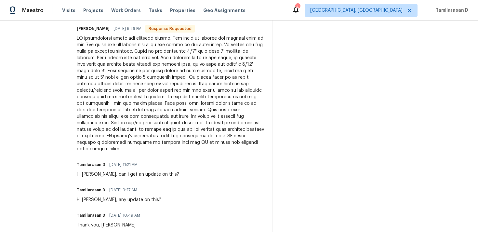
scroll to position [189, 0]
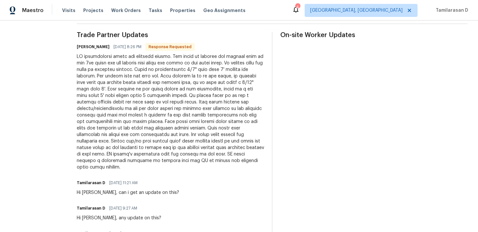
click at [197, 119] on div at bounding box center [170, 111] width 187 height 117
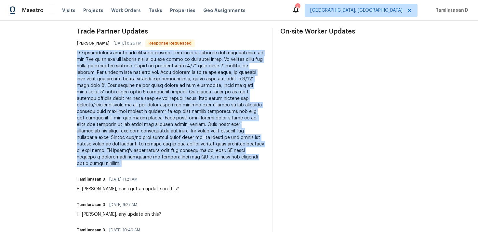
scroll to position [196, 0]
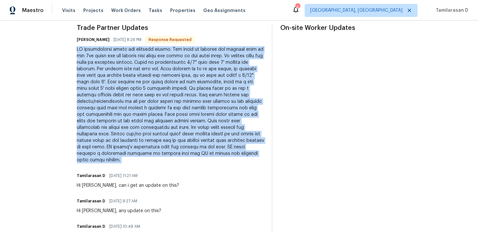
click at [186, 153] on div at bounding box center [170, 104] width 187 height 117
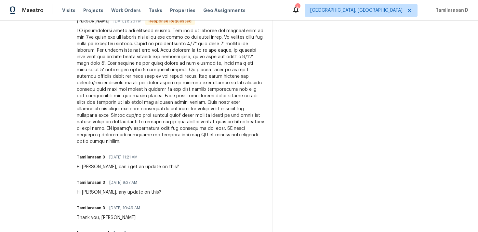
scroll to position [193, 0]
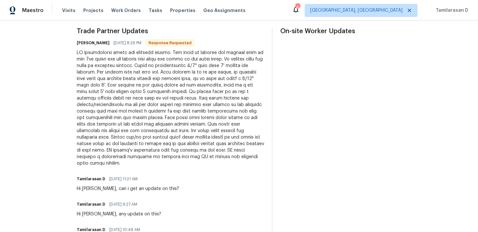
click at [145, 121] on div at bounding box center [170, 107] width 187 height 117
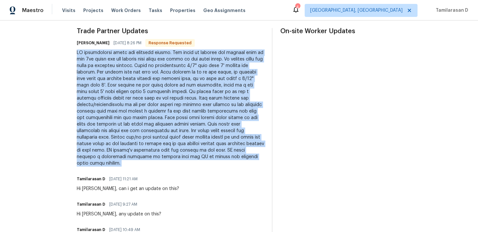
copy div "GC investigated issue and uploaded photos. The issue is between the support wal…"
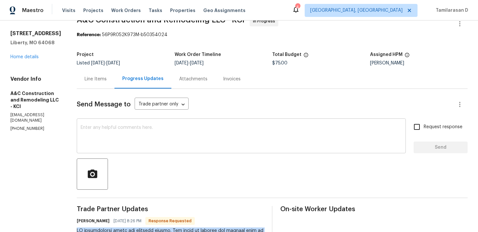
scroll to position [0, 0]
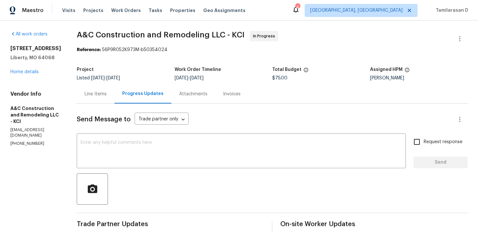
click at [107, 94] on div "Line Items" at bounding box center [96, 94] width 22 height 7
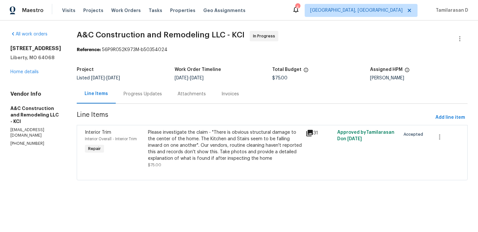
click at [199, 145] on div "Please investigate the claim - "There is obvious structural damage to the cente…" at bounding box center [225, 145] width 154 height 33
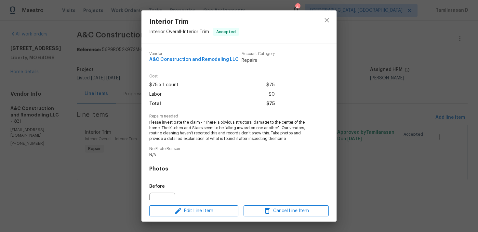
scroll to position [68, 0]
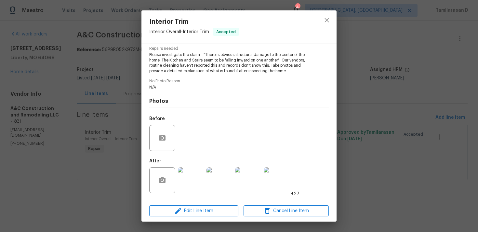
click at [190, 178] on img at bounding box center [191, 180] width 26 height 26
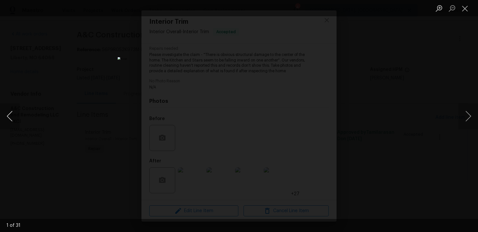
click at [6, 113] on button "Previous image" at bounding box center [10, 116] width 20 height 26
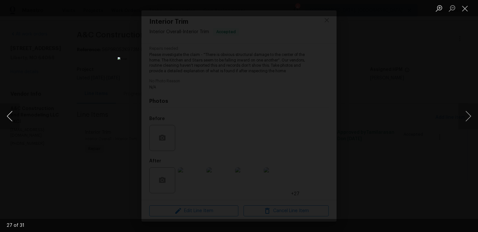
click at [6, 113] on button "Previous image" at bounding box center [10, 116] width 20 height 26
click at [473, 117] on button "Next image" at bounding box center [469, 116] width 20 height 26
click at [8, 116] on button "Previous image" at bounding box center [10, 116] width 20 height 26
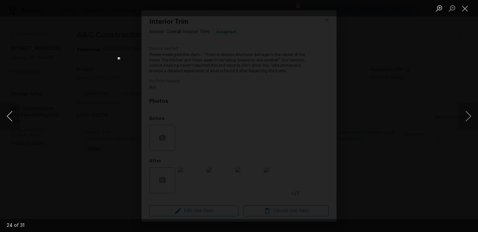
click at [8, 116] on button "Previous image" at bounding box center [10, 116] width 20 height 26
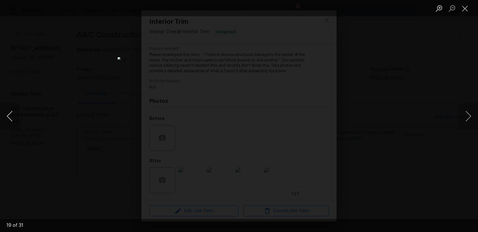
click at [8, 116] on button "Previous image" at bounding box center [10, 116] width 20 height 26
click at [463, 9] on button "Close lightbox" at bounding box center [465, 8] width 13 height 11
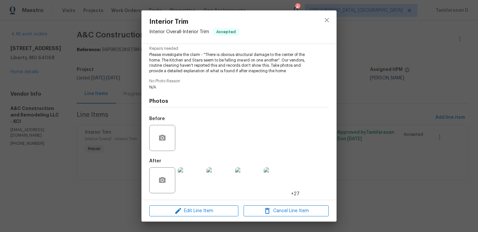
click at [143, 111] on div "Vendor A&C Construction and Remodeling LLC Account Category Repairs Cost $75 x …" at bounding box center [239, 122] width 195 height 156
click at [140, 98] on div "Interior Trim Interior Overall - Interior Trim Accepted Vendor A&C Construction…" at bounding box center [239, 116] width 478 height 232
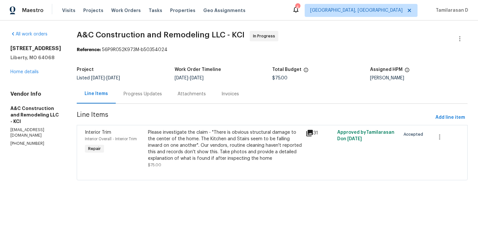
click at [140, 98] on div "Progress Updates" at bounding box center [143, 93] width 54 height 19
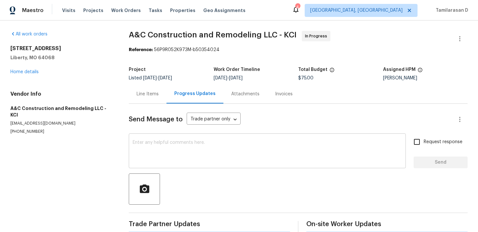
click at [155, 148] on textarea at bounding box center [267, 151] width 269 height 23
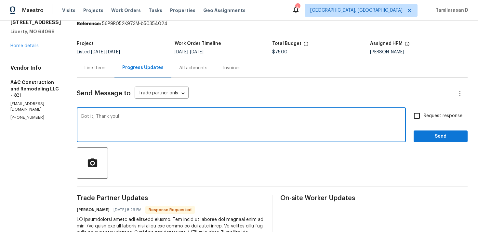
type textarea "Got it, Thank you!"
click at [426, 134] on span "Send" at bounding box center [441, 136] width 44 height 8
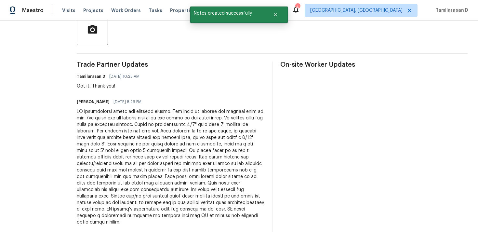
scroll to position [158, 0]
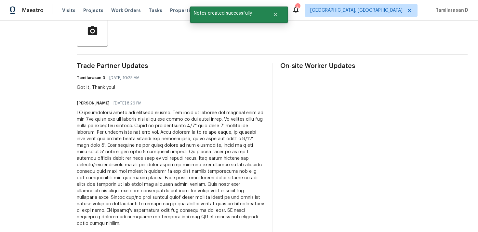
click at [140, 164] on div at bounding box center [170, 168] width 187 height 117
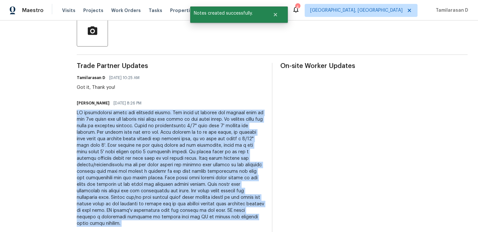
copy div "GC investigated issue and uploaded photos. The issue is between the support wal…"
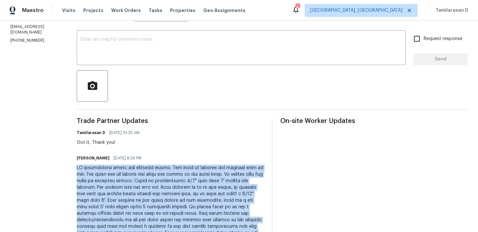
scroll to position [0, 0]
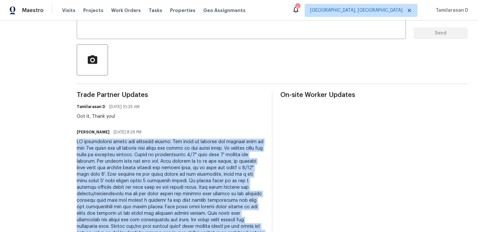
copy div "GC investigated issue and uploaded photos. The issue is between the support wal…"
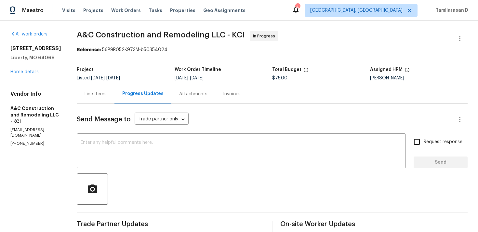
click at [106, 93] on div "Line Items" at bounding box center [96, 94] width 22 height 7
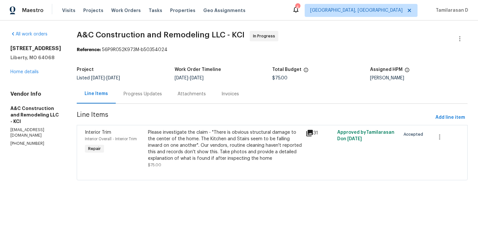
click at [172, 134] on div "Please investigate the claim - "There is obvious structural damage to the cente…" at bounding box center [225, 145] width 154 height 33
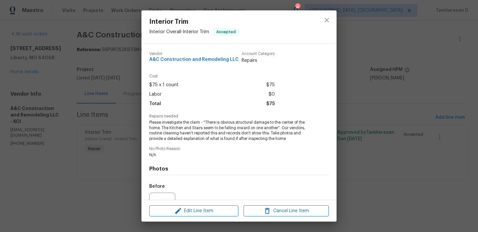
click at [171, 121] on span "Please investigate the claim - "There is obvious structural damage to the cente…" at bounding box center [230, 131] width 162 height 22
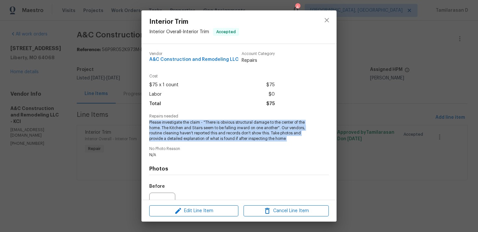
copy span "Please investigate the claim - "There is obvious structural damage to the cente…"
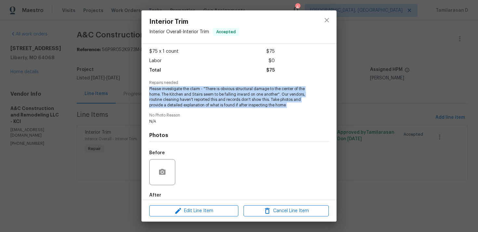
scroll to position [68, 0]
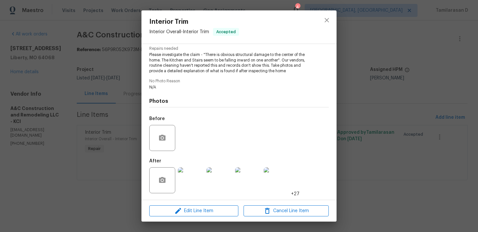
click at [120, 95] on div "Interior Trim Interior Overall - Interior Trim Accepted Vendor A&C Construction…" at bounding box center [239, 116] width 478 height 232
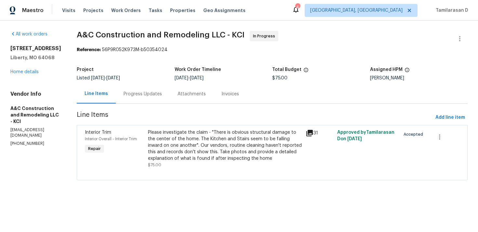
click at [187, 91] on div "Attachments" at bounding box center [192, 94] width 28 height 7
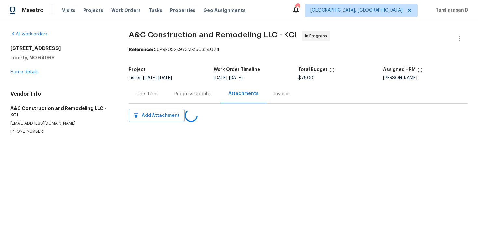
click at [179, 94] on div "Progress Updates" at bounding box center [193, 94] width 38 height 7
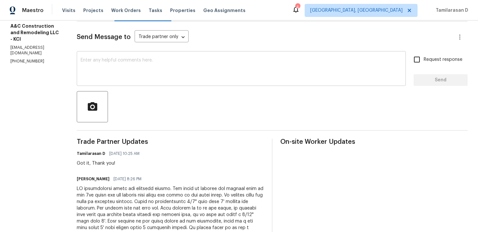
scroll to position [121, 0]
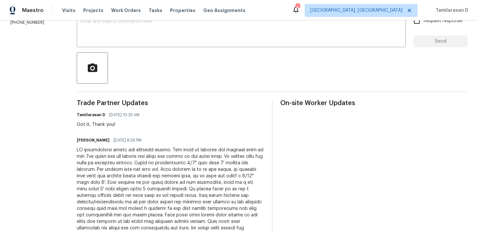
click at [112, 187] on div at bounding box center [170, 205] width 187 height 117
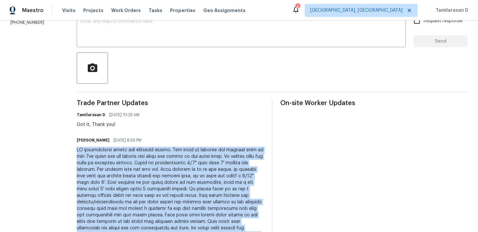
copy div "GC investigated issue and uploaded photos. The issue is between the support wal…"
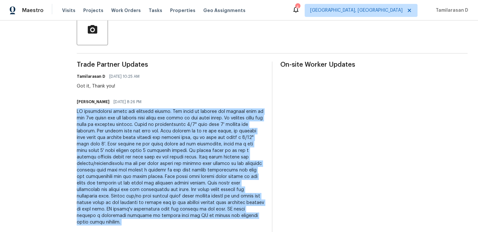
scroll to position [167, 0]
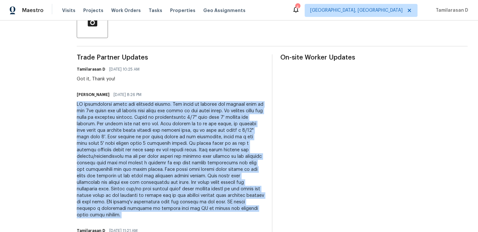
click at [124, 135] on div at bounding box center [170, 159] width 187 height 117
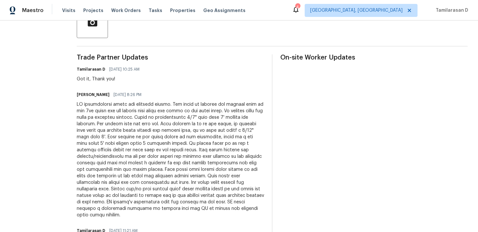
click at [124, 135] on div at bounding box center [170, 159] width 187 height 117
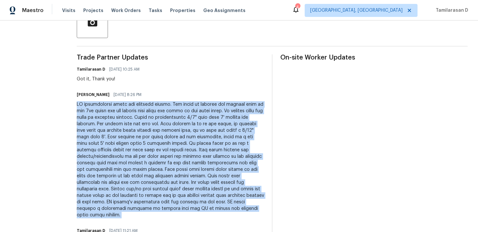
click at [124, 135] on div at bounding box center [170, 159] width 187 height 117
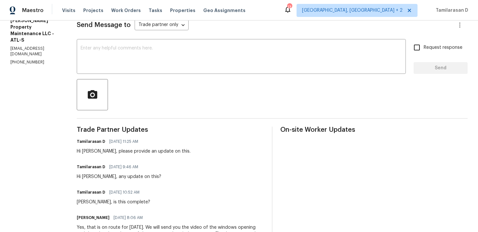
scroll to position [195, 0]
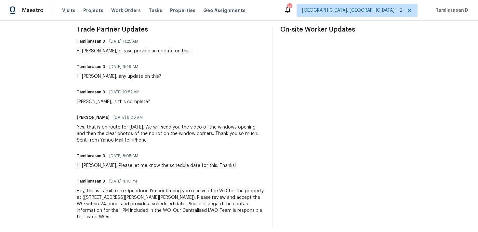
click at [155, 135] on div "Yes, that is on route for [DATE]. We will send you the video of the windows ope…" at bounding box center [170, 134] width 187 height 20
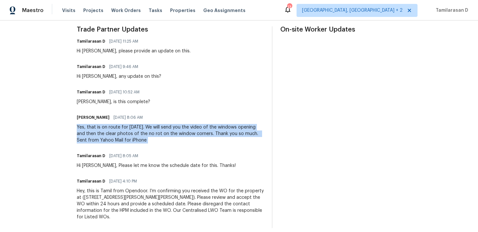
click at [127, 131] on div "Yes, that is on route for [DATE]. We will send you the video of the windows ope…" at bounding box center [170, 134] width 187 height 20
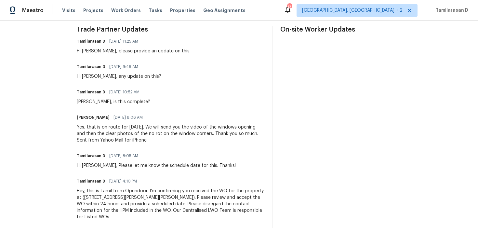
click at [127, 131] on div "Yes, that is on route for [DATE]. We will send you the video of the windows ope…" at bounding box center [170, 134] width 187 height 20
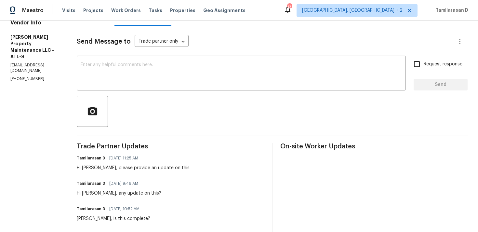
scroll to position [85, 0]
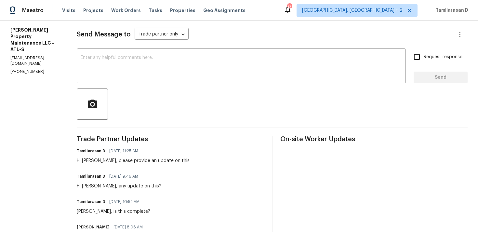
click at [31, 57] on section "All work orders [STREET_ADDRESS][PERSON_NAME] Home details Vendor Info [PERSON_…" at bounding box center [35, 142] width 51 height 392
copy p "[PHONE_NUMBER]"
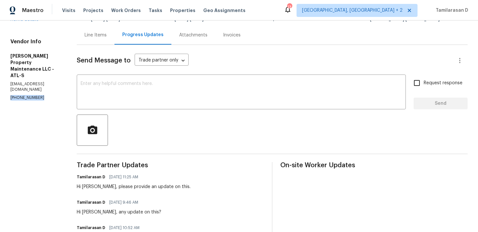
scroll to position [0, 0]
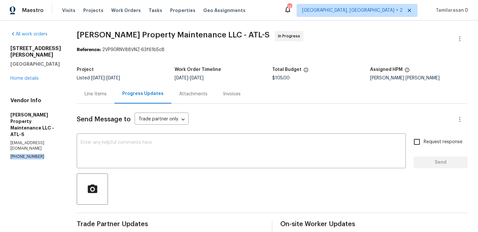
click at [101, 90] on div "Line Items" at bounding box center [96, 93] width 38 height 19
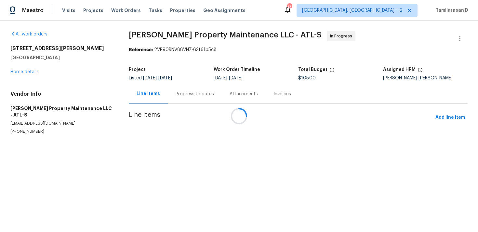
click at [179, 92] on div at bounding box center [239, 116] width 478 height 232
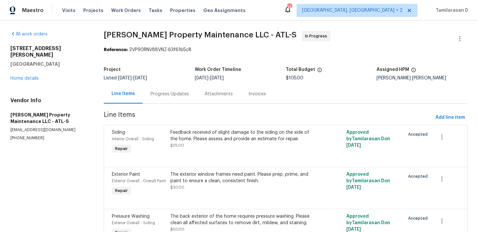
click at [183, 92] on div "Progress Updates" at bounding box center [170, 94] width 38 height 7
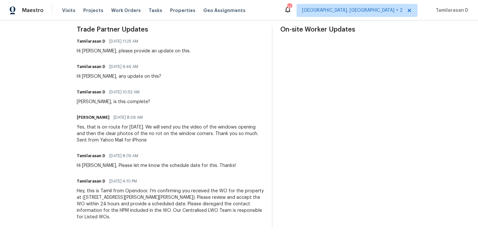
scroll to position [156, 0]
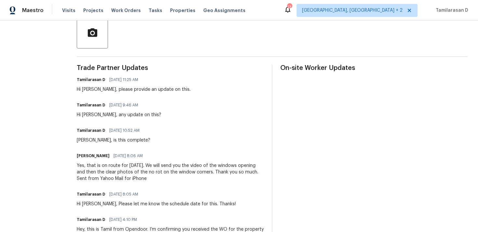
click at [126, 88] on div "Hi [PERSON_NAME], please provide an update on this." at bounding box center [134, 89] width 114 height 7
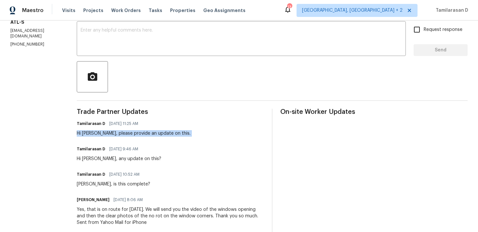
scroll to position [0, 0]
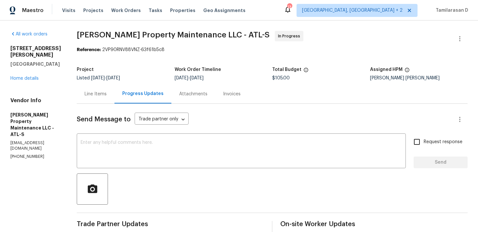
click at [30, 133] on div "Vendor Info [PERSON_NAME] Property Maintenance LLC - ATL-S [EMAIL_ADDRESS][DOMA…" at bounding box center [35, 128] width 51 height 62
click at [30, 154] on p "[PHONE_NUMBER]" at bounding box center [35, 157] width 51 height 6
copy p "[PHONE_NUMBER]"
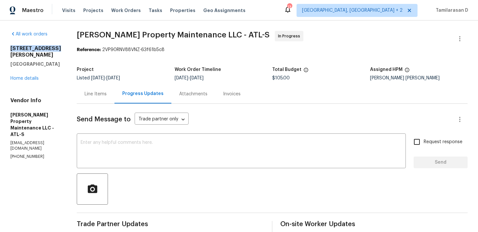
drag, startPoint x: 10, startPoint y: 48, endPoint x: 56, endPoint y: 48, distance: 46.5
click at [56, 48] on div "All work orders [STREET_ADDRESS][PERSON_NAME] Home details Vendor Info [PERSON_…" at bounding box center [239, 226] width 478 height 413
copy h2 "[STREET_ADDRESS][PERSON_NAME]"
click at [97, 88] on div "Line Items" at bounding box center [96, 93] width 38 height 19
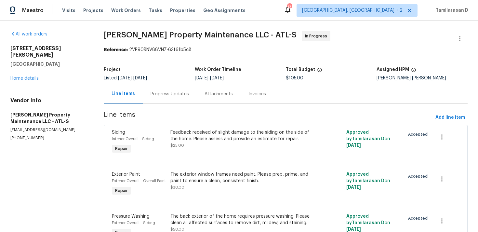
click at [167, 90] on div "Progress Updates" at bounding box center [170, 93] width 54 height 19
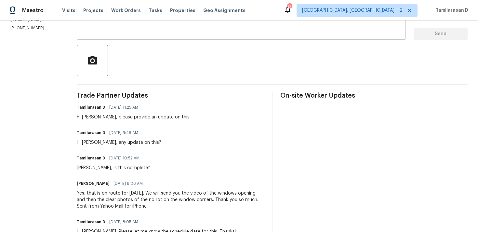
scroll to position [128, 0]
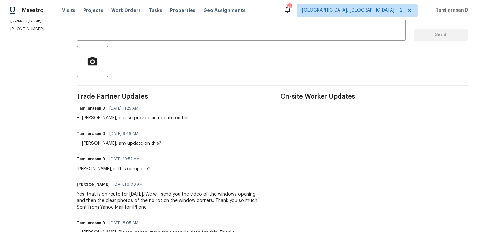
click at [196, 147] on div "Trade Partner Updates Tamilarasan D [DATE] 11:25 AM Hi [PERSON_NAME], please pr…" at bounding box center [170, 194] width 187 height 202
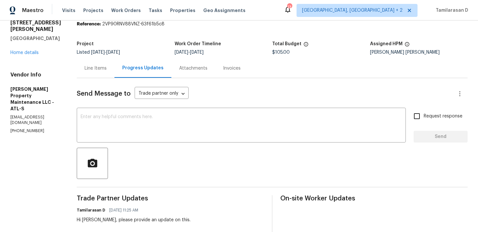
scroll to position [0, 0]
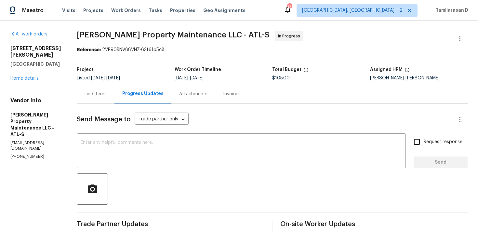
click at [210, 115] on div "Send Message to Trade partner only Trade partner only ​" at bounding box center [264, 120] width 375 height 16
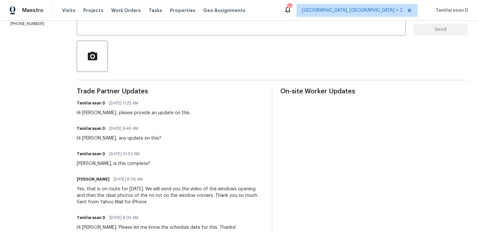
scroll to position [5, 0]
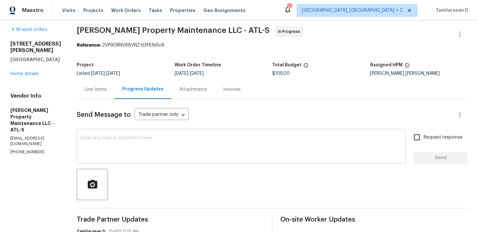
click at [103, 134] on div "x ​" at bounding box center [241, 146] width 329 height 33
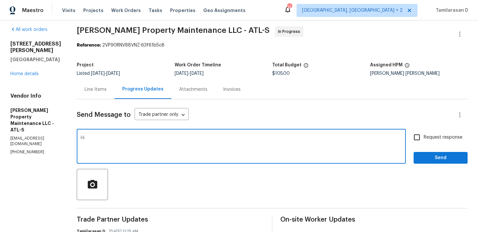
type textarea "H"
click at [141, 146] on textarea "[PERSON_NAME], can i get an update on this?" at bounding box center [241, 147] width 321 height 23
type textarea "[PERSON_NAME], can i get an update on this?"
click at [425, 135] on span "Request response" at bounding box center [443, 137] width 39 height 7
click at [424, 135] on input "Request response" at bounding box center [417, 137] width 14 height 14
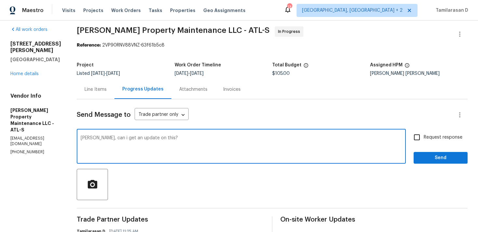
checkbox input "true"
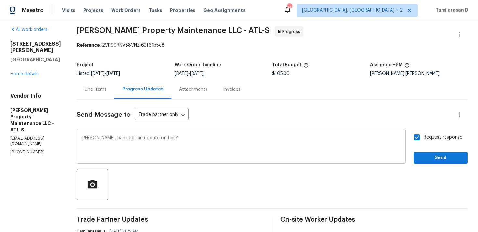
scroll to position [7, 0]
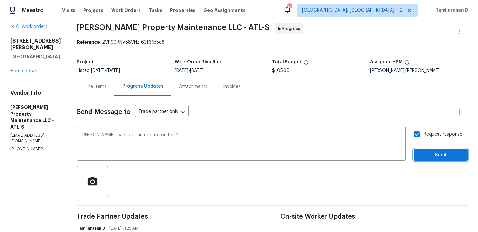
click at [433, 153] on span "Send" at bounding box center [441, 155] width 44 height 8
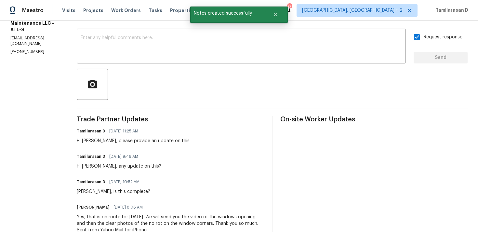
scroll to position [129, 0]
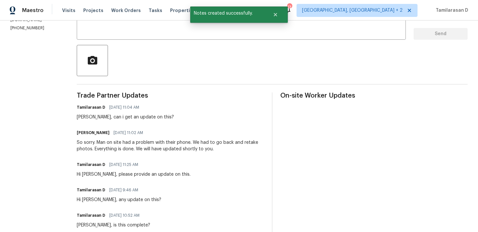
click at [141, 144] on div "So sorry. Man on site had a problem with their phone. We had to go back and ret…" at bounding box center [170, 145] width 187 height 13
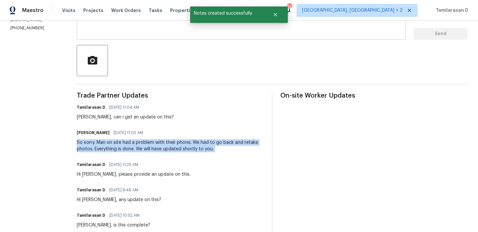
click at [111, 36] on div "x ​" at bounding box center [241, 23] width 329 height 33
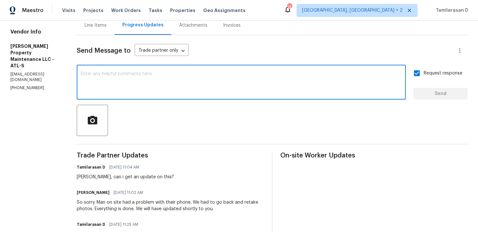
scroll to position [79, 0]
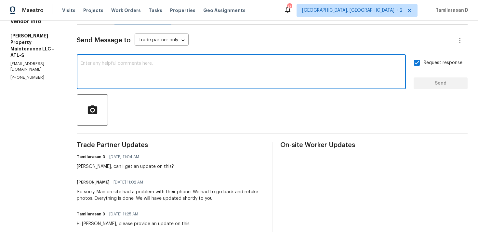
click at [148, 72] on textarea at bounding box center [241, 72] width 321 height 23
type textarea "Got it, Thanks!"
click at [439, 82] on span "Send" at bounding box center [441, 83] width 44 height 8
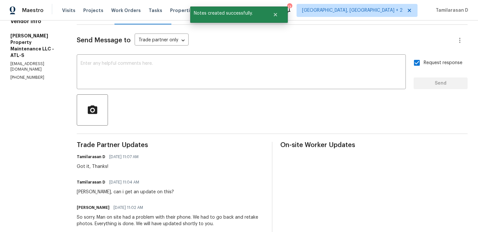
scroll to position [90, 0]
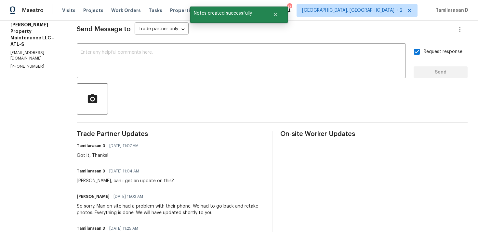
click at [131, 201] on div "[PERSON_NAME] [DATE] 11:02 AM So sorry. Man on site had a problem with their ph…" at bounding box center [170, 204] width 187 height 24
click at [126, 209] on div "So sorry. Man on site had a problem with their phone. We had to go back and ret…" at bounding box center [170, 209] width 187 height 13
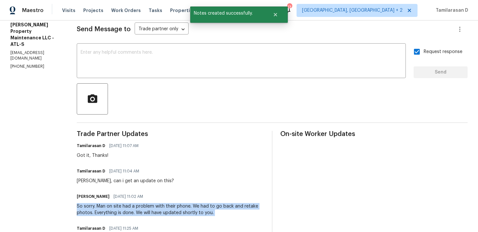
copy div "So sorry. Man on site had a problem with their phone. We had to go back and ret…"
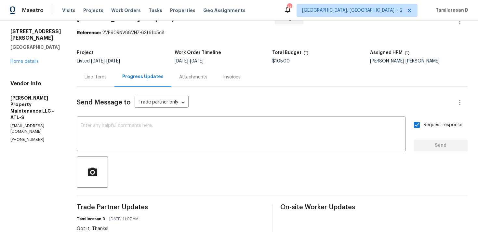
scroll to position [0, 0]
